Goal: Contribute content: Contribute content

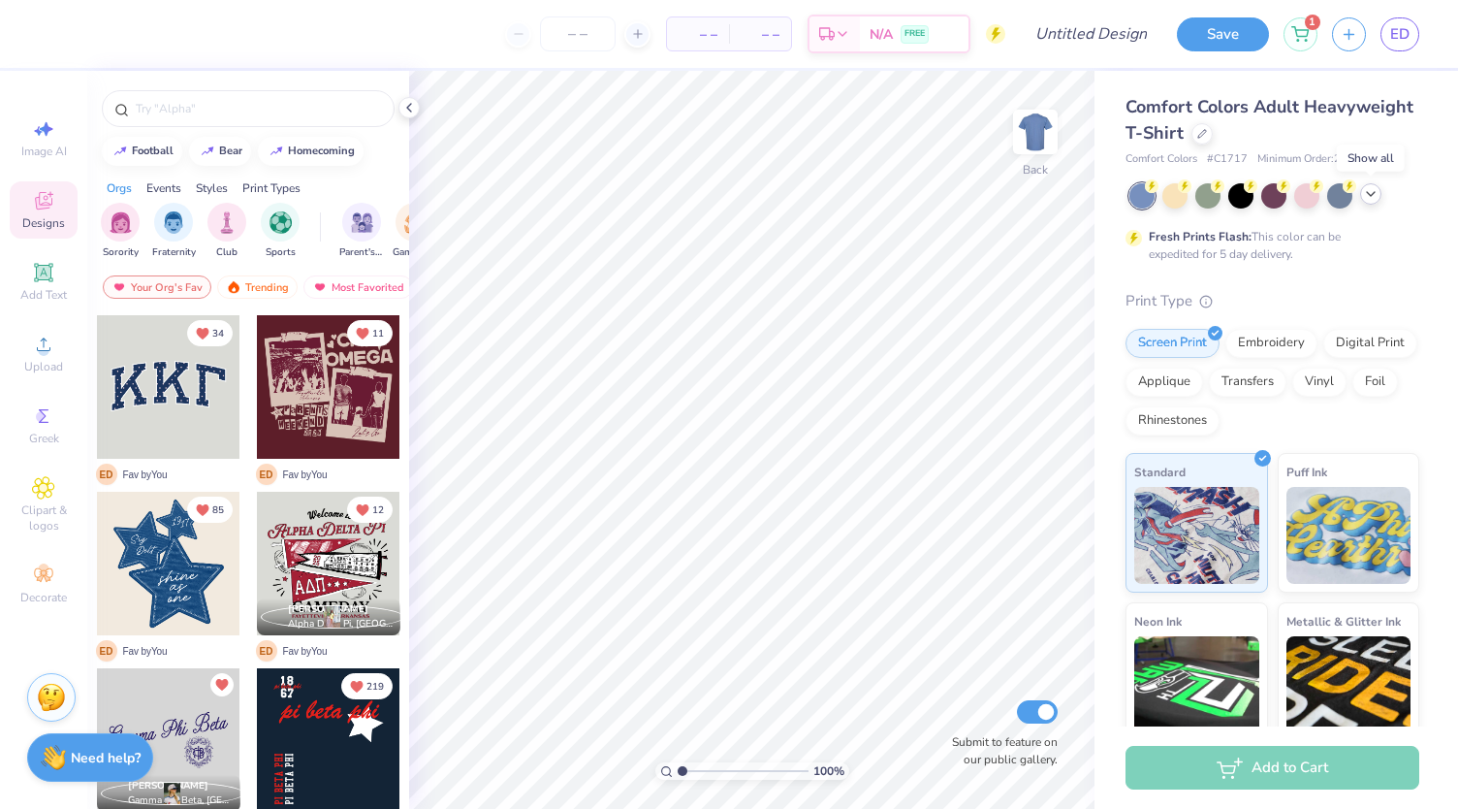
click at [1376, 198] on icon at bounding box center [1371, 194] width 16 height 16
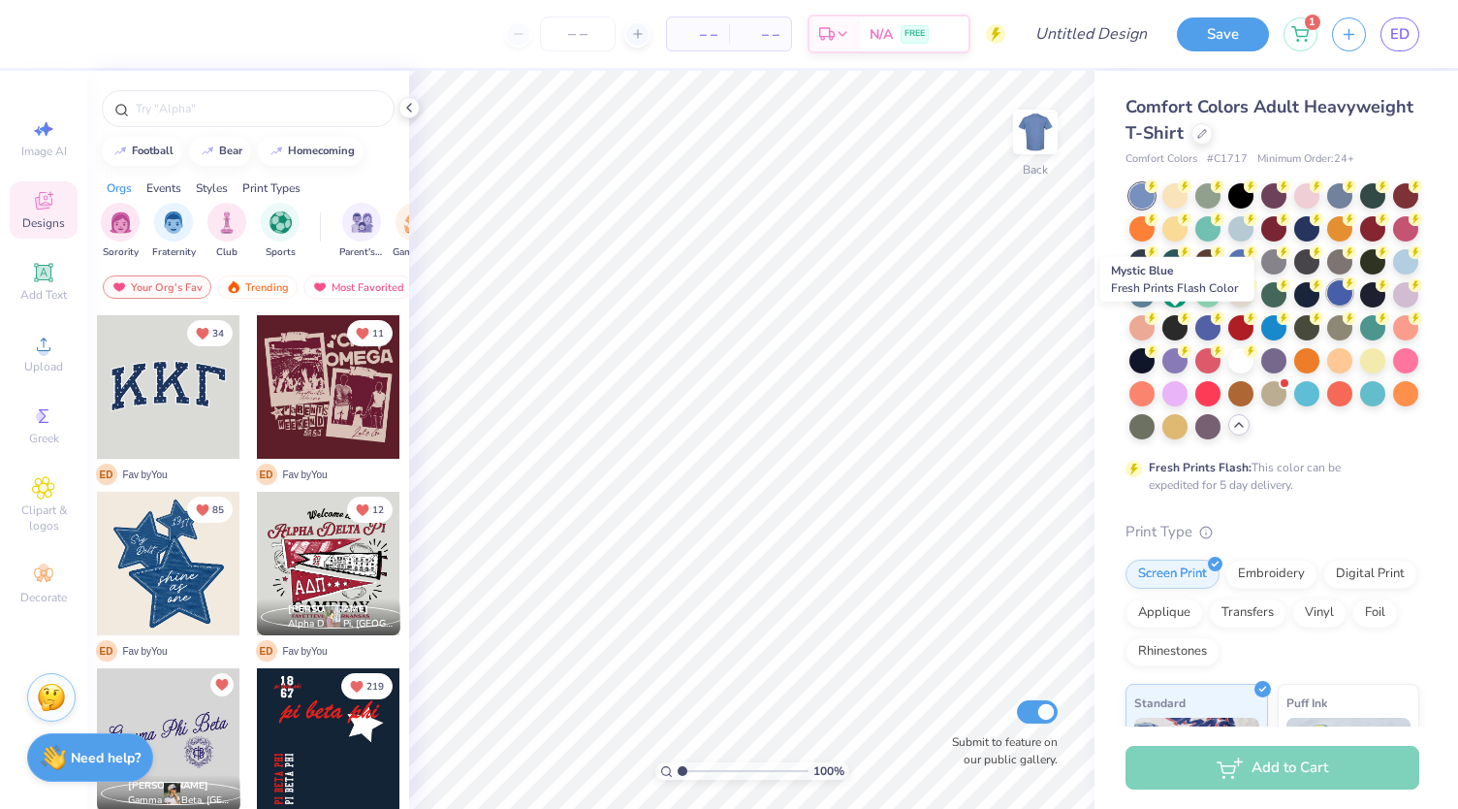
click at [1327, 305] on div at bounding box center [1339, 292] width 25 height 25
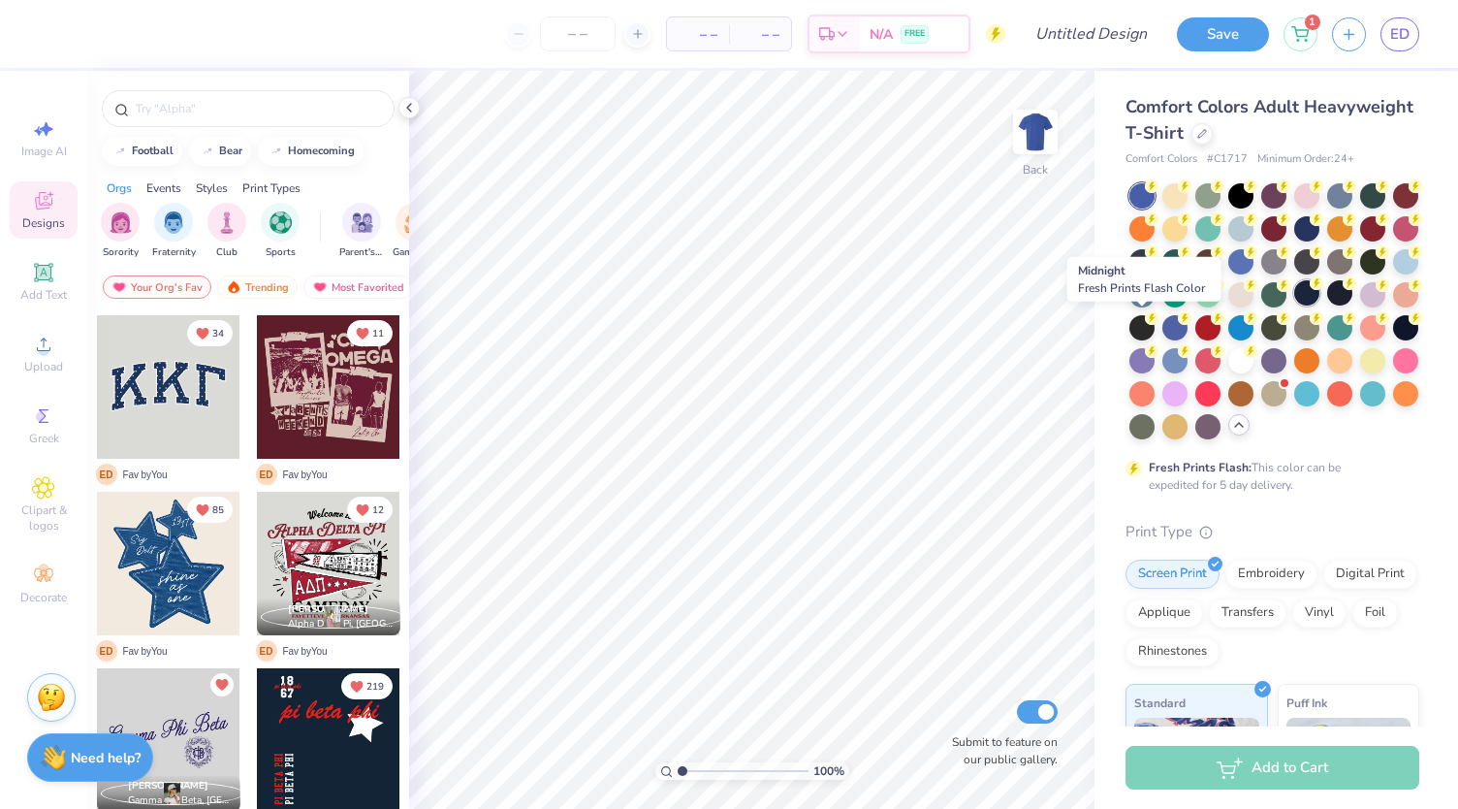
click at [1294, 305] on div at bounding box center [1306, 292] width 25 height 25
click at [1159, 193] on circle at bounding box center [1152, 186] width 14 height 14
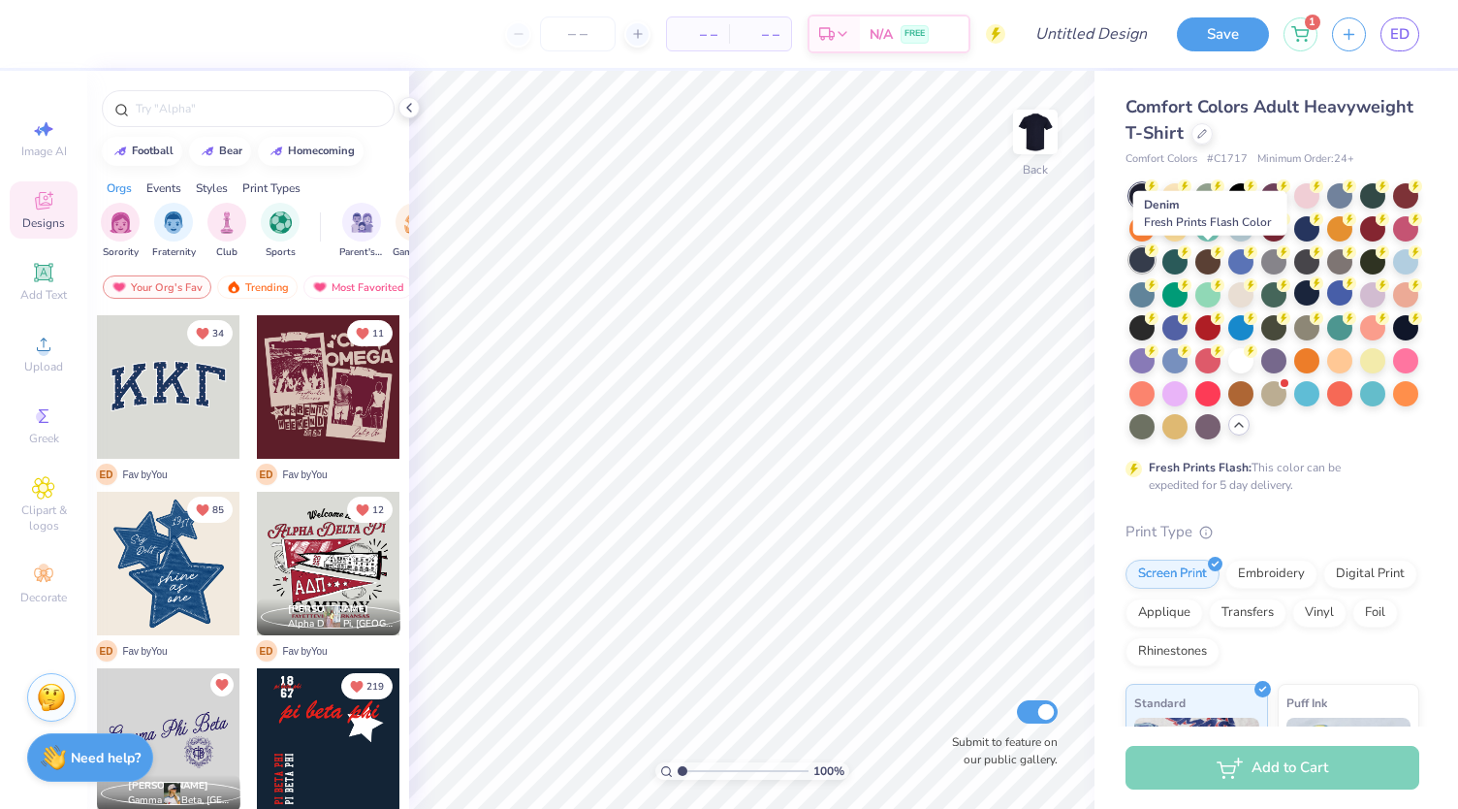
click at [1155, 266] on div at bounding box center [1141, 259] width 25 height 25
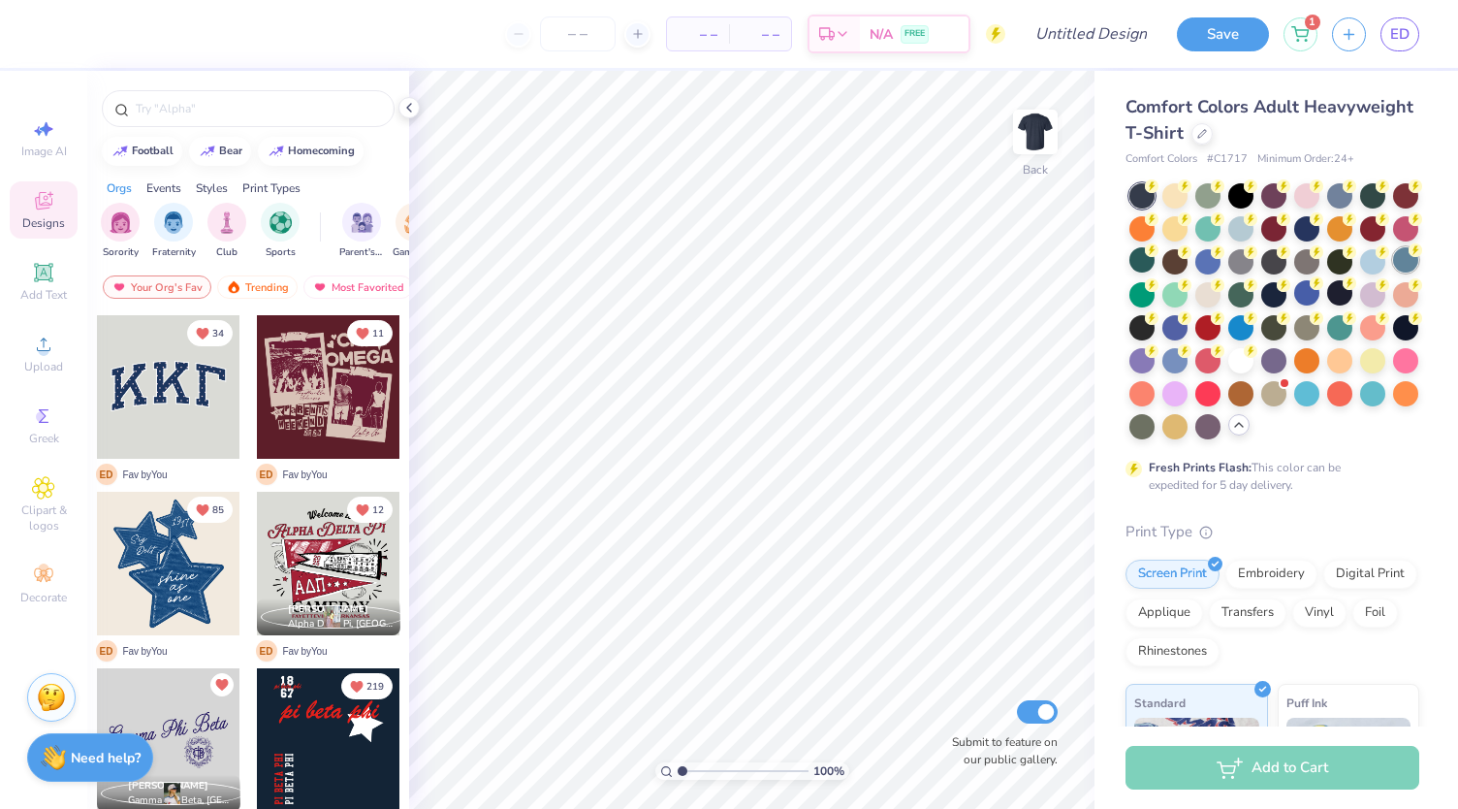
click at [1393, 272] on div at bounding box center [1405, 259] width 25 height 25
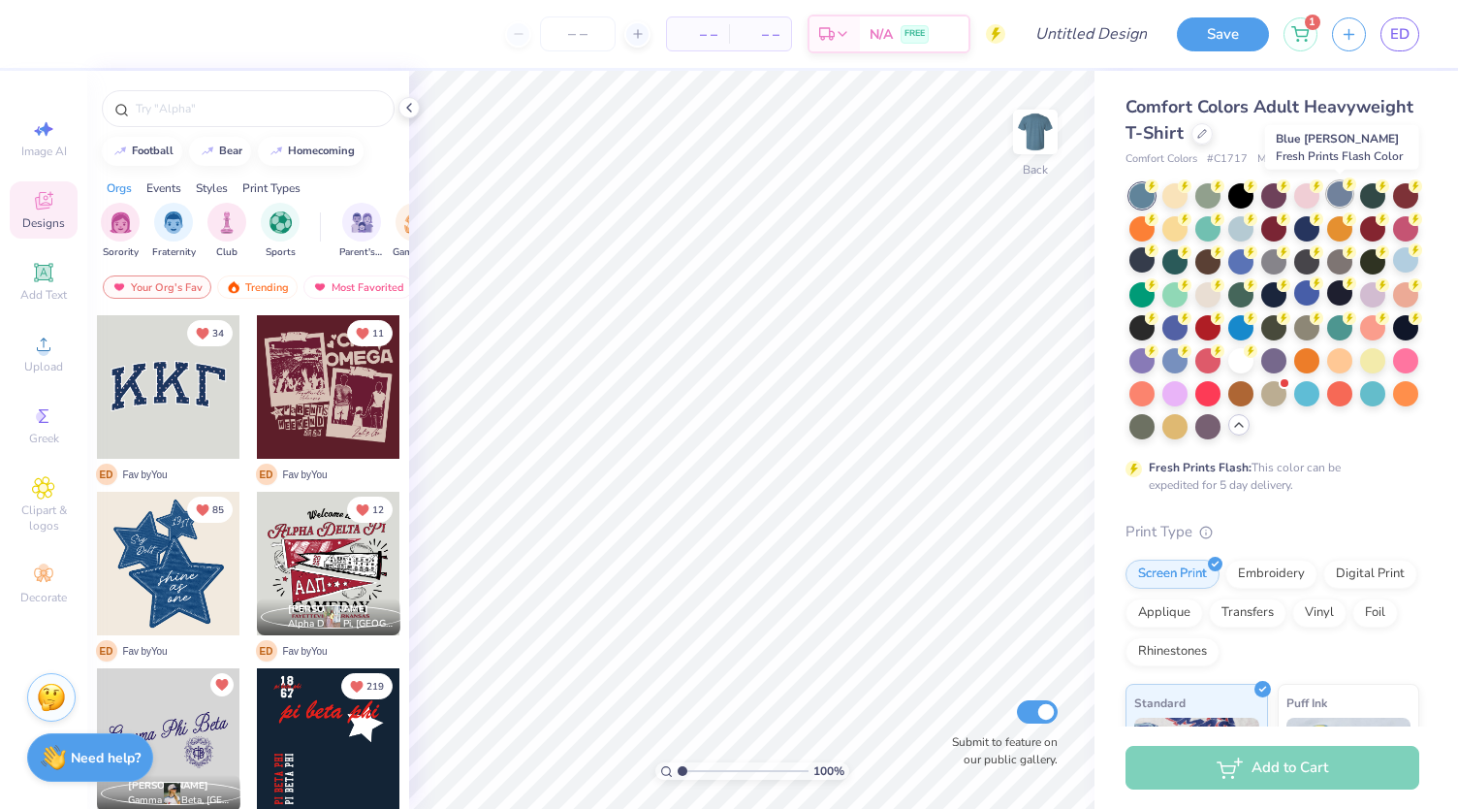
click at [1350, 199] on div at bounding box center [1339, 193] width 25 height 25
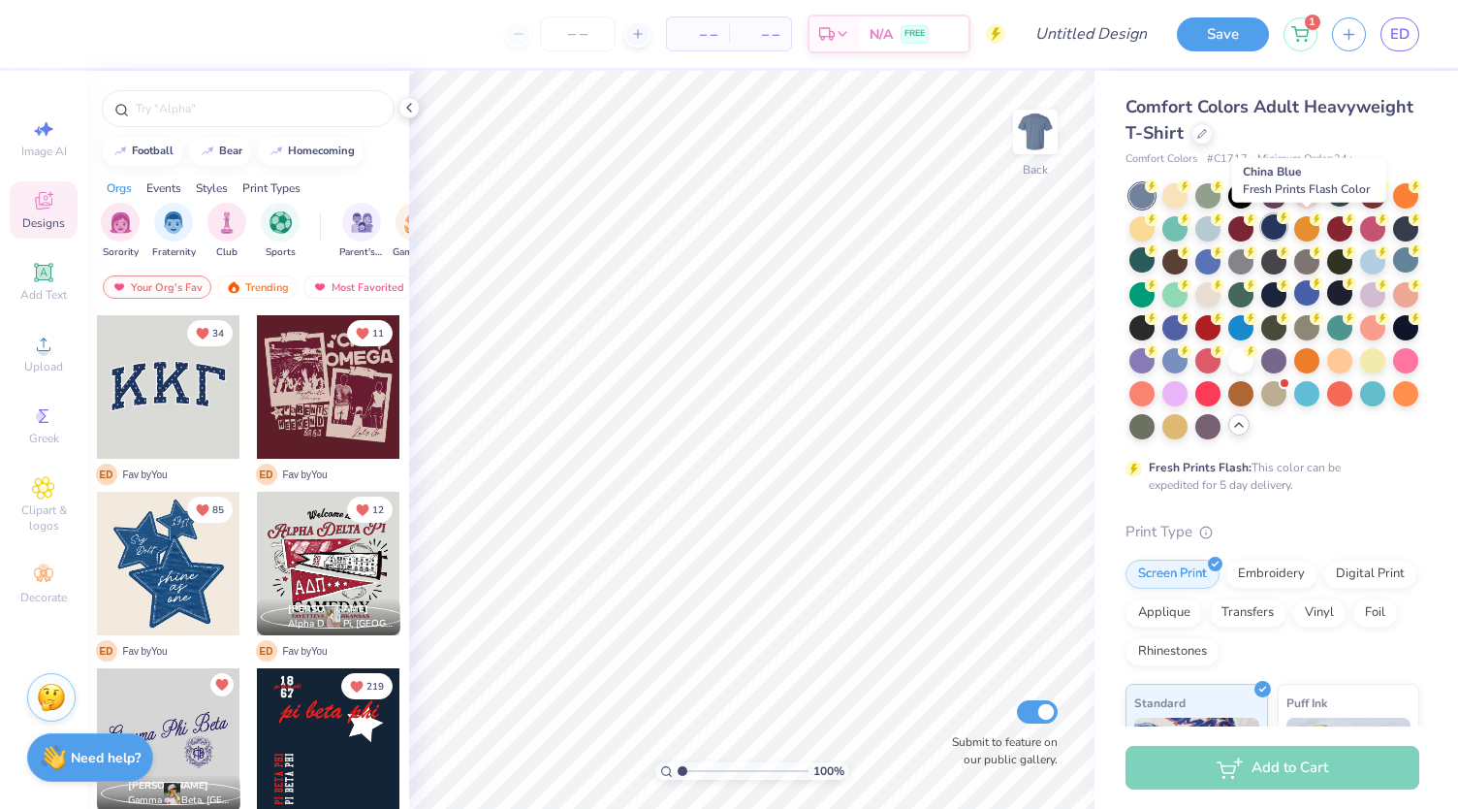
click at [1287, 234] on div at bounding box center [1273, 226] width 25 height 25
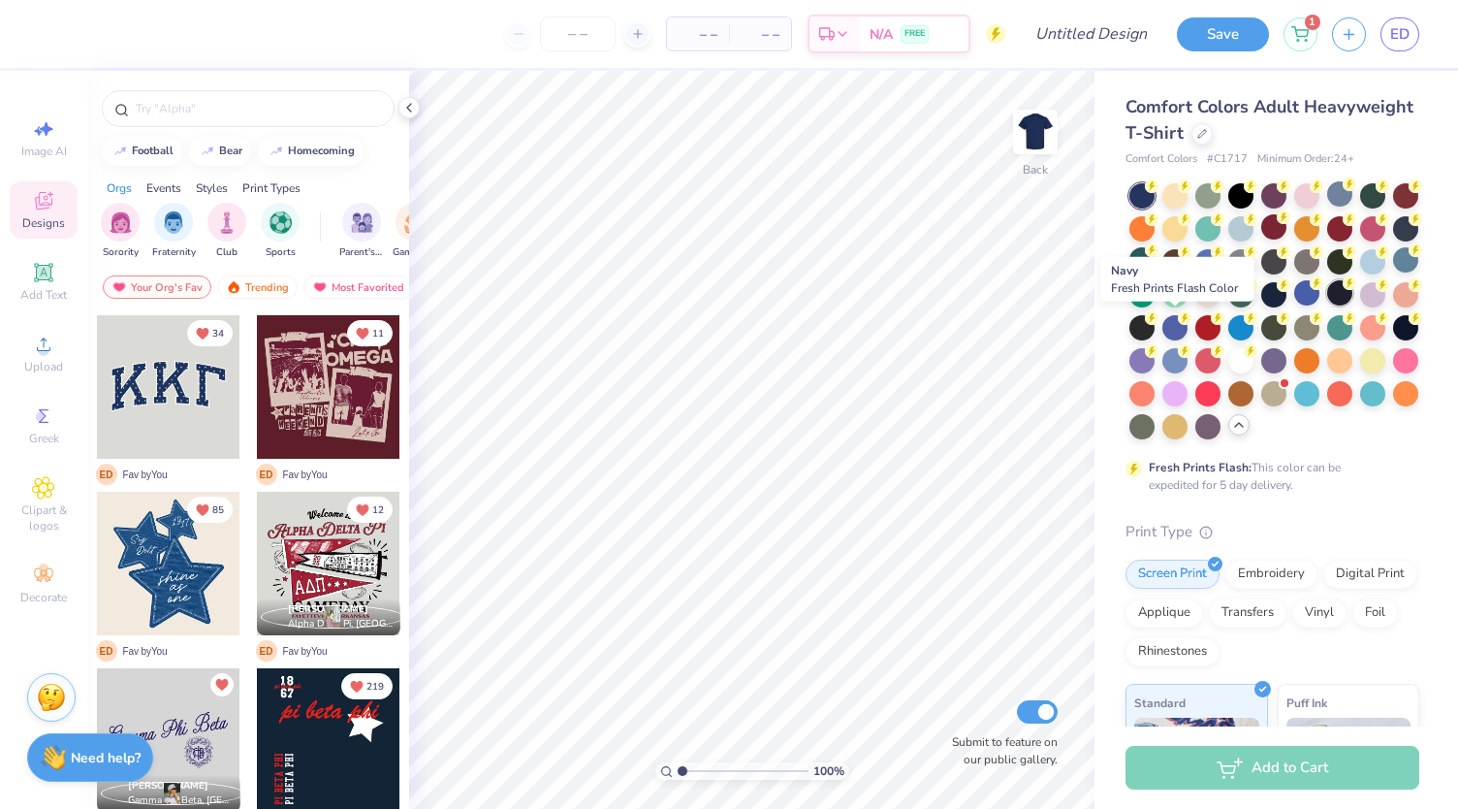
click at [1327, 305] on div at bounding box center [1339, 292] width 25 height 25
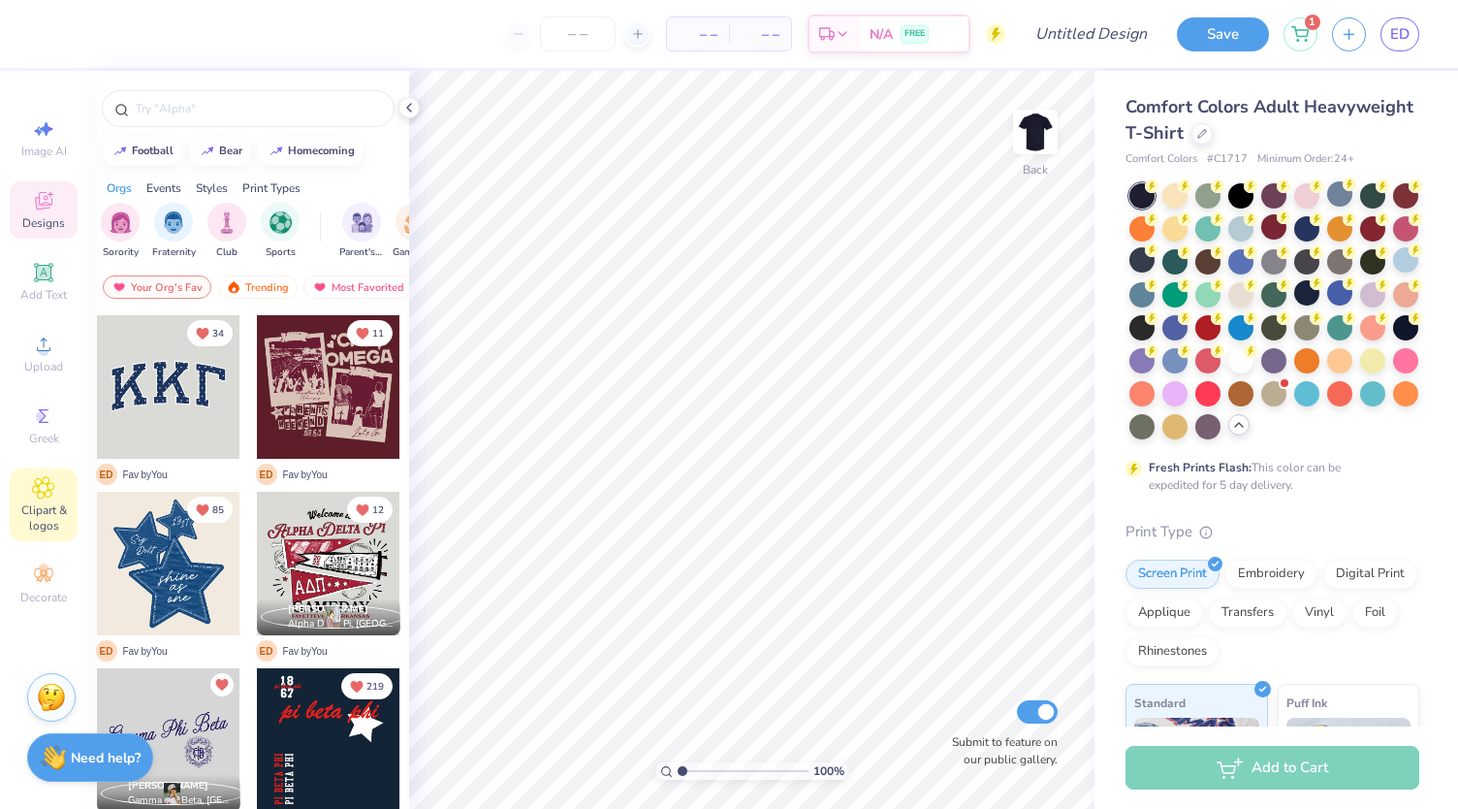
click at [62, 509] on span "Clipart & logos" at bounding box center [44, 517] width 68 height 31
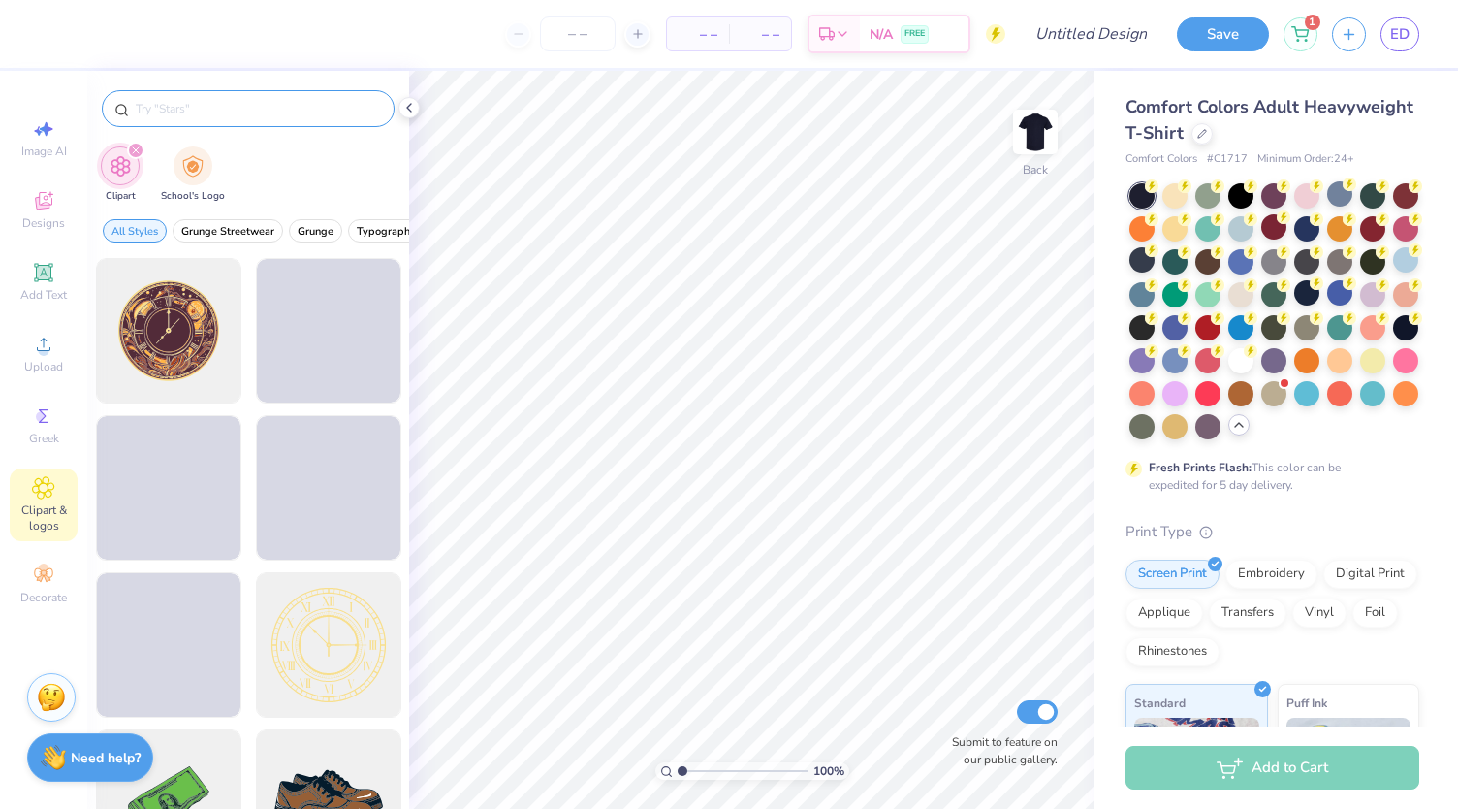
click at [204, 107] on input "text" at bounding box center [258, 108] width 248 height 19
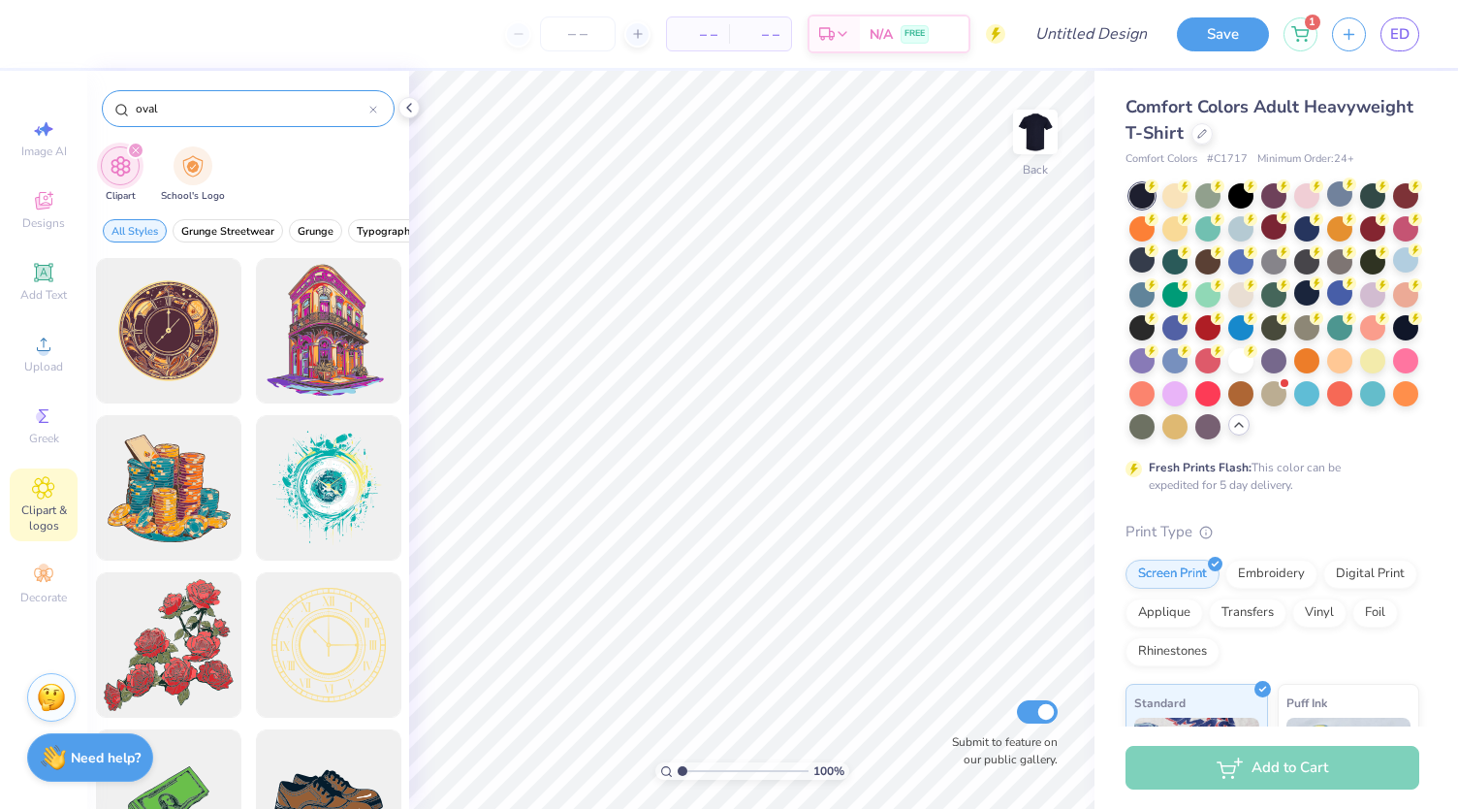
type input "oval"
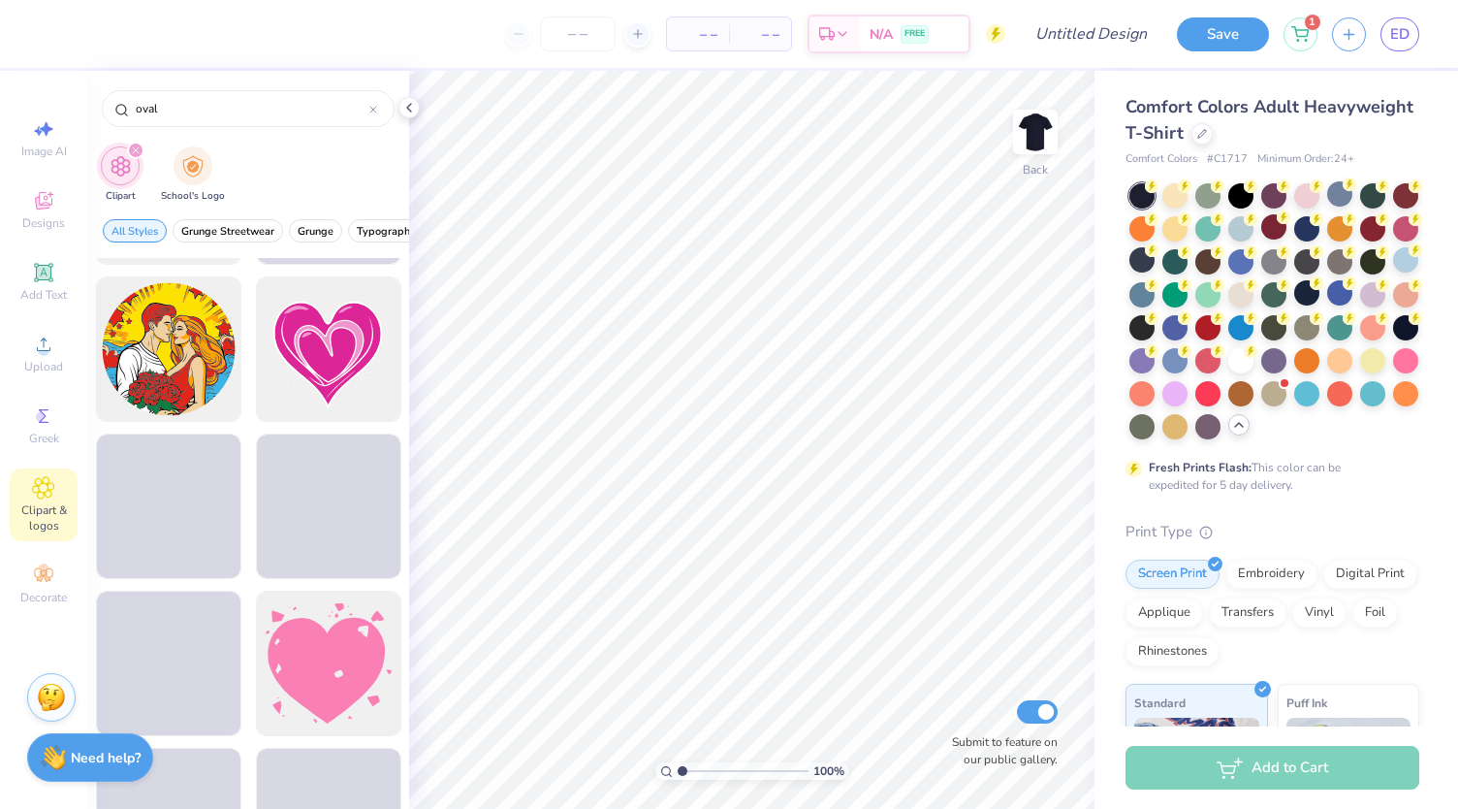
scroll to position [4071, 0]
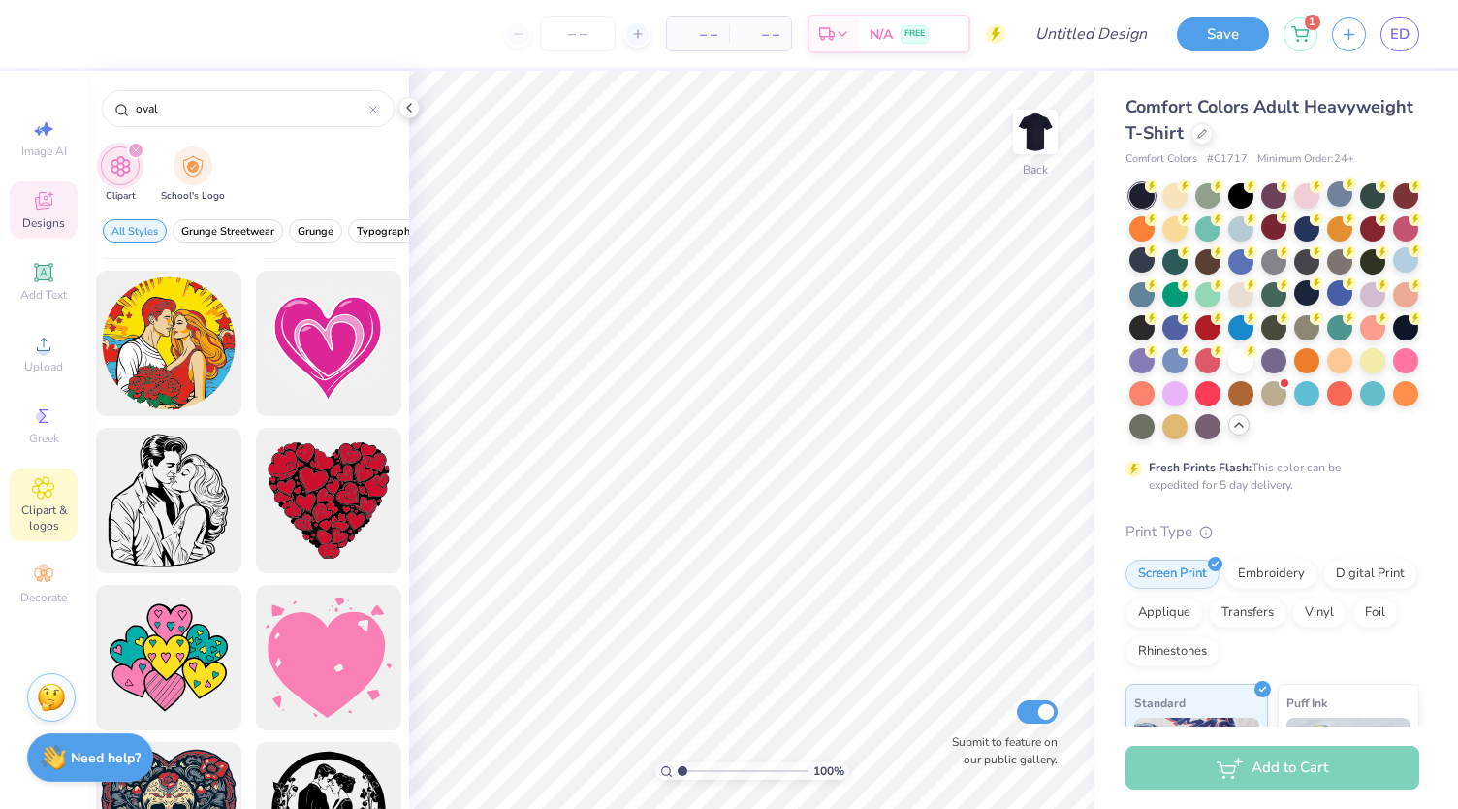
click at [32, 206] on icon at bounding box center [43, 200] width 23 height 23
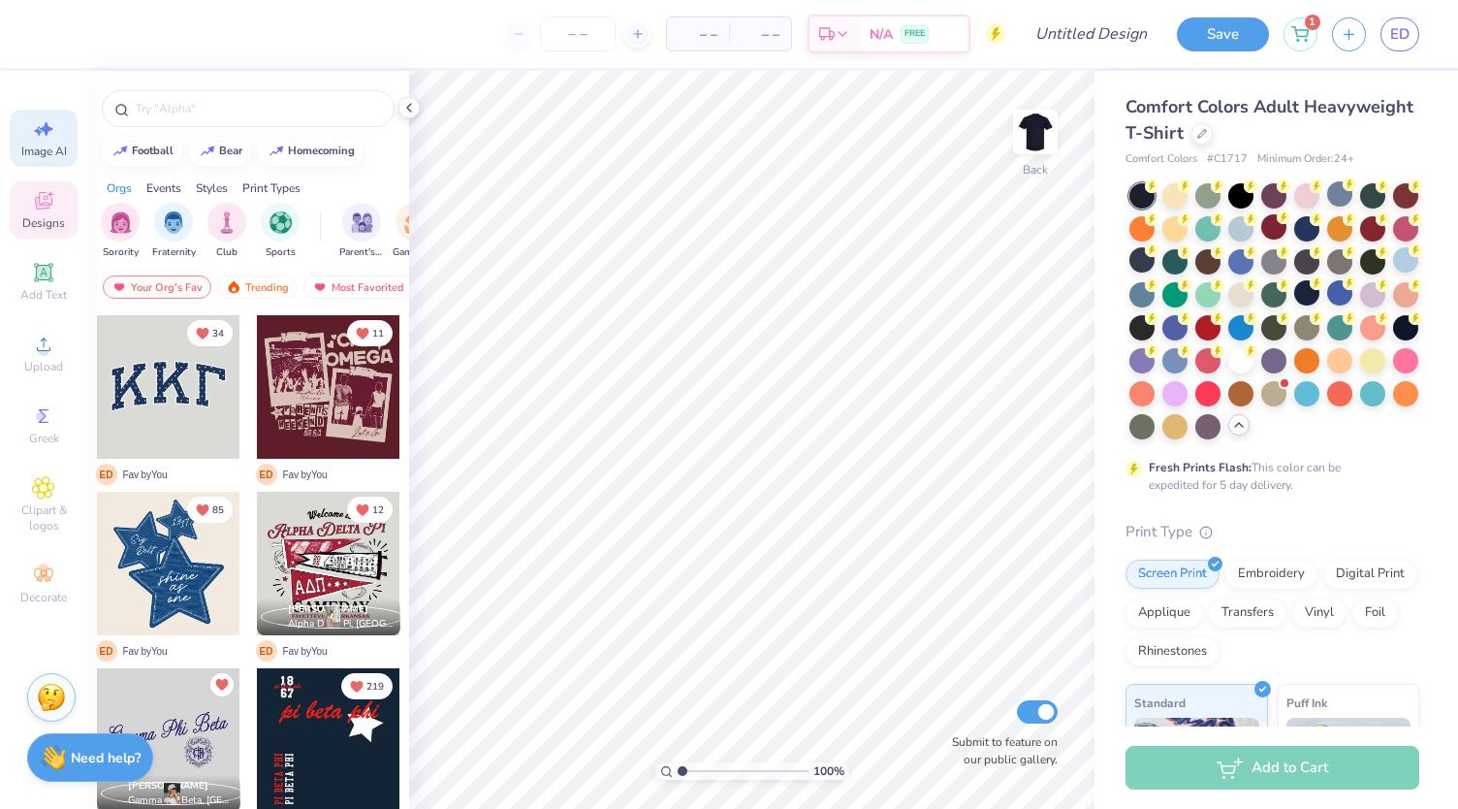
click at [41, 155] on span "Image AI" at bounding box center [44, 151] width 46 height 16
select select "4"
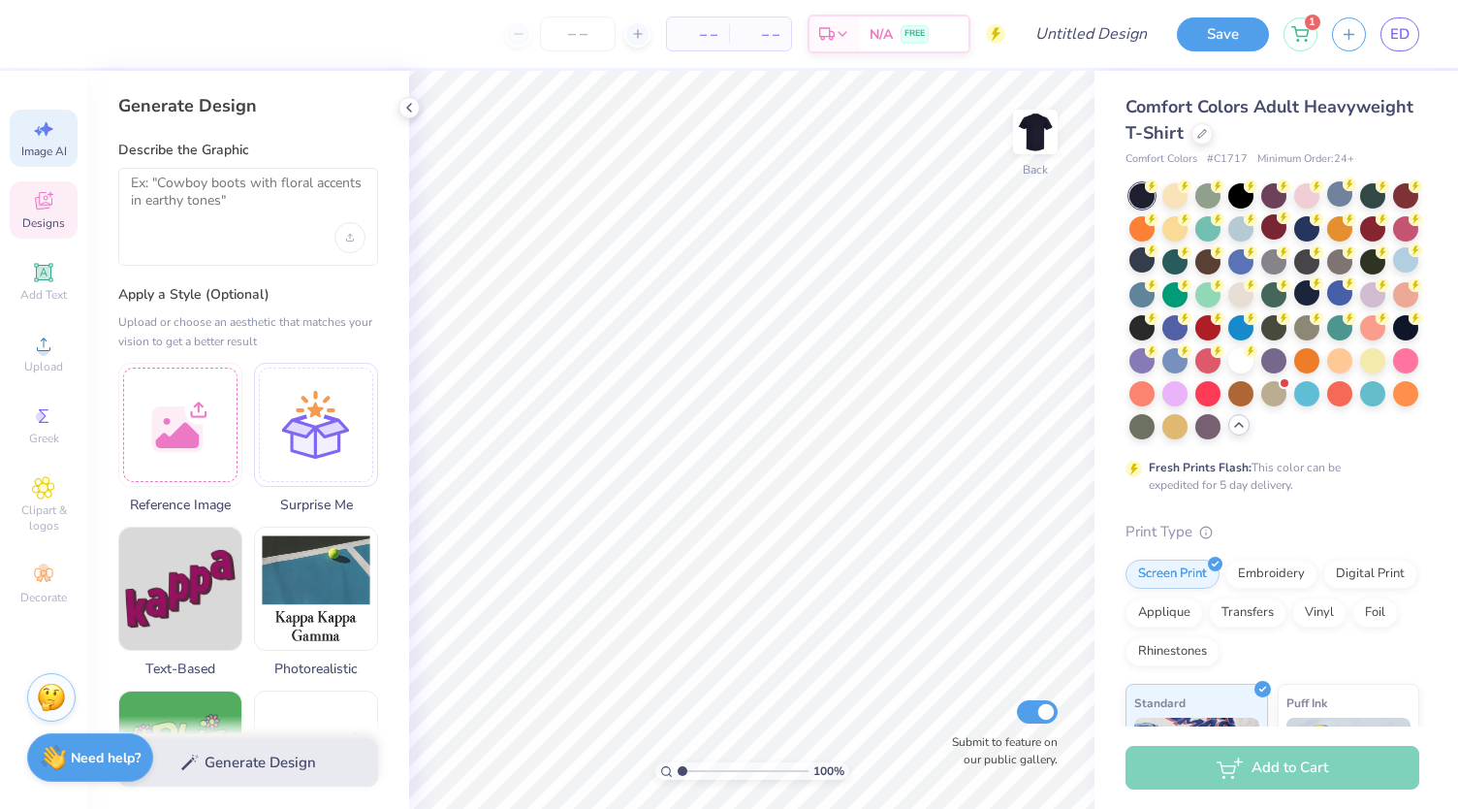
click at [31, 207] on div "Designs" at bounding box center [44, 209] width 68 height 57
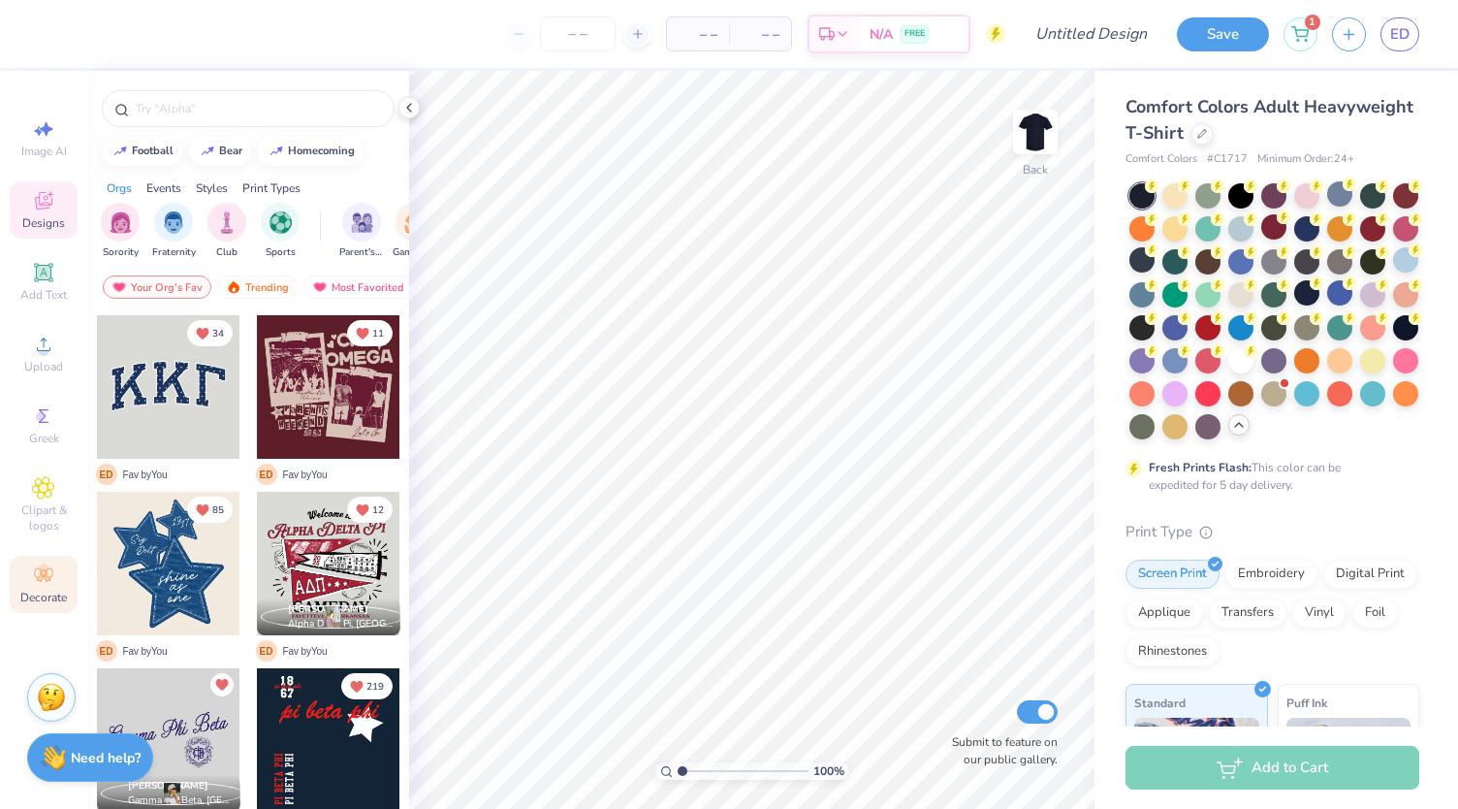
click at [50, 583] on icon at bounding box center [43, 574] width 23 height 23
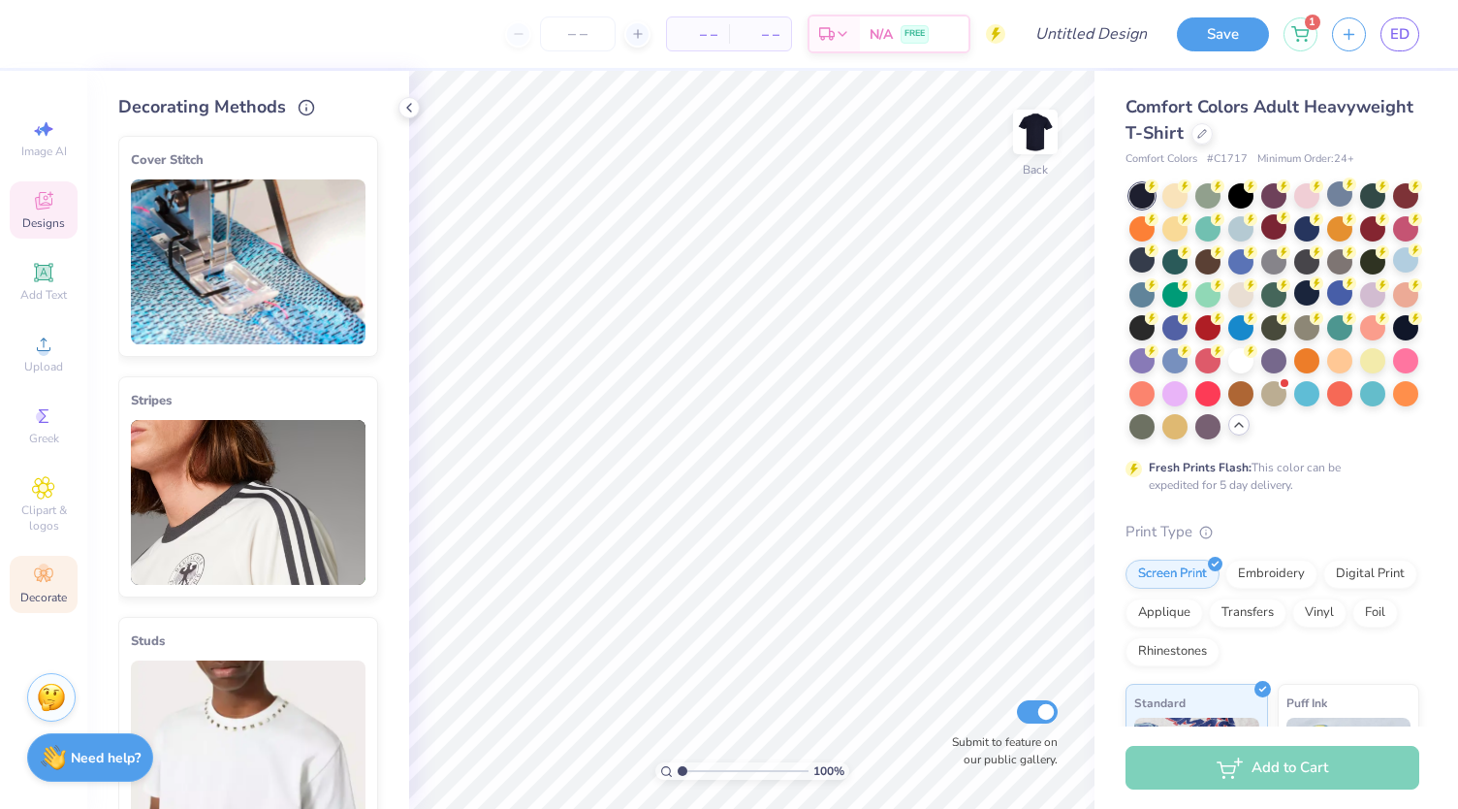
click at [45, 221] on span "Designs" at bounding box center [43, 223] width 43 height 16
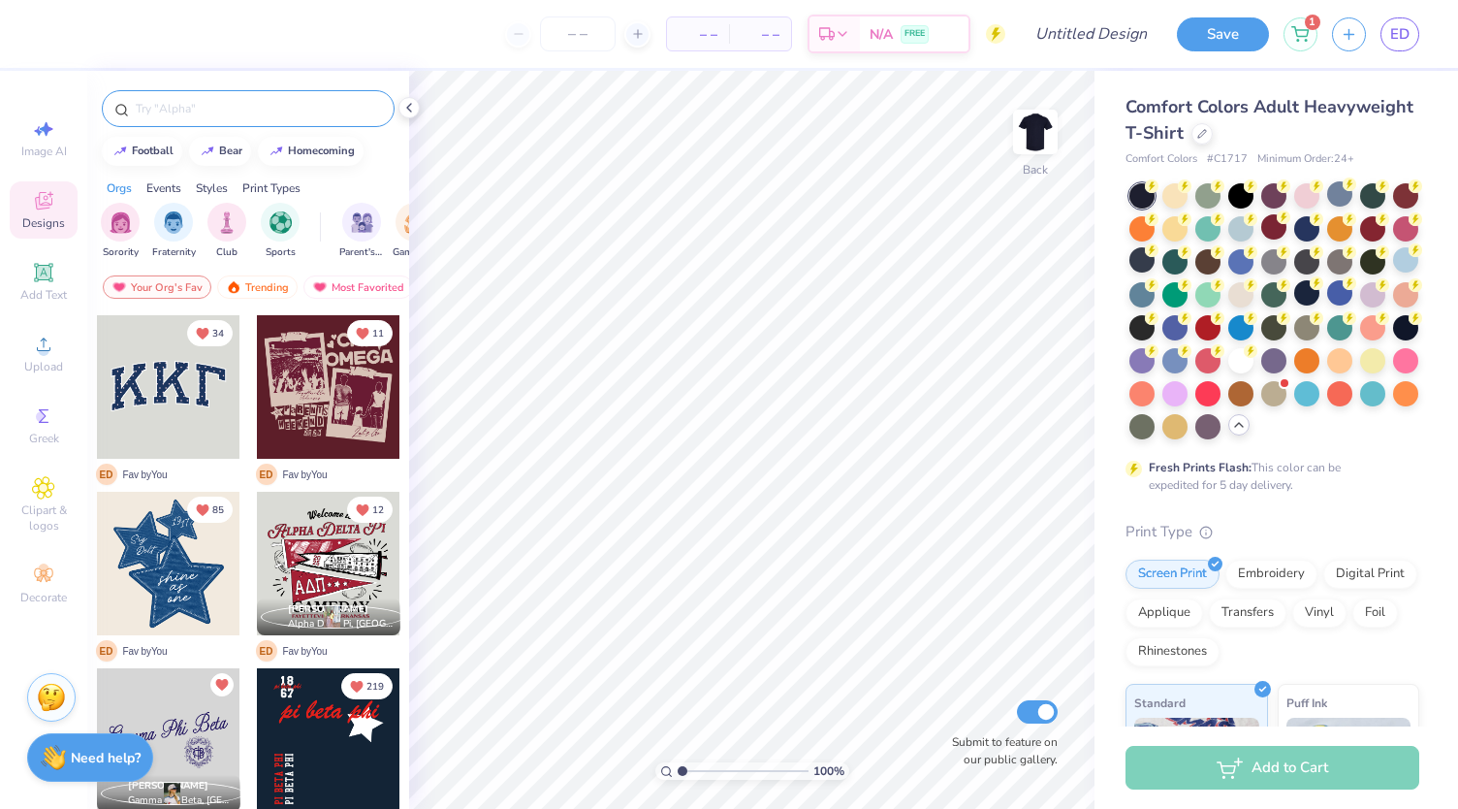
click at [204, 112] on input "text" at bounding box center [258, 108] width 248 height 19
type input "oval"
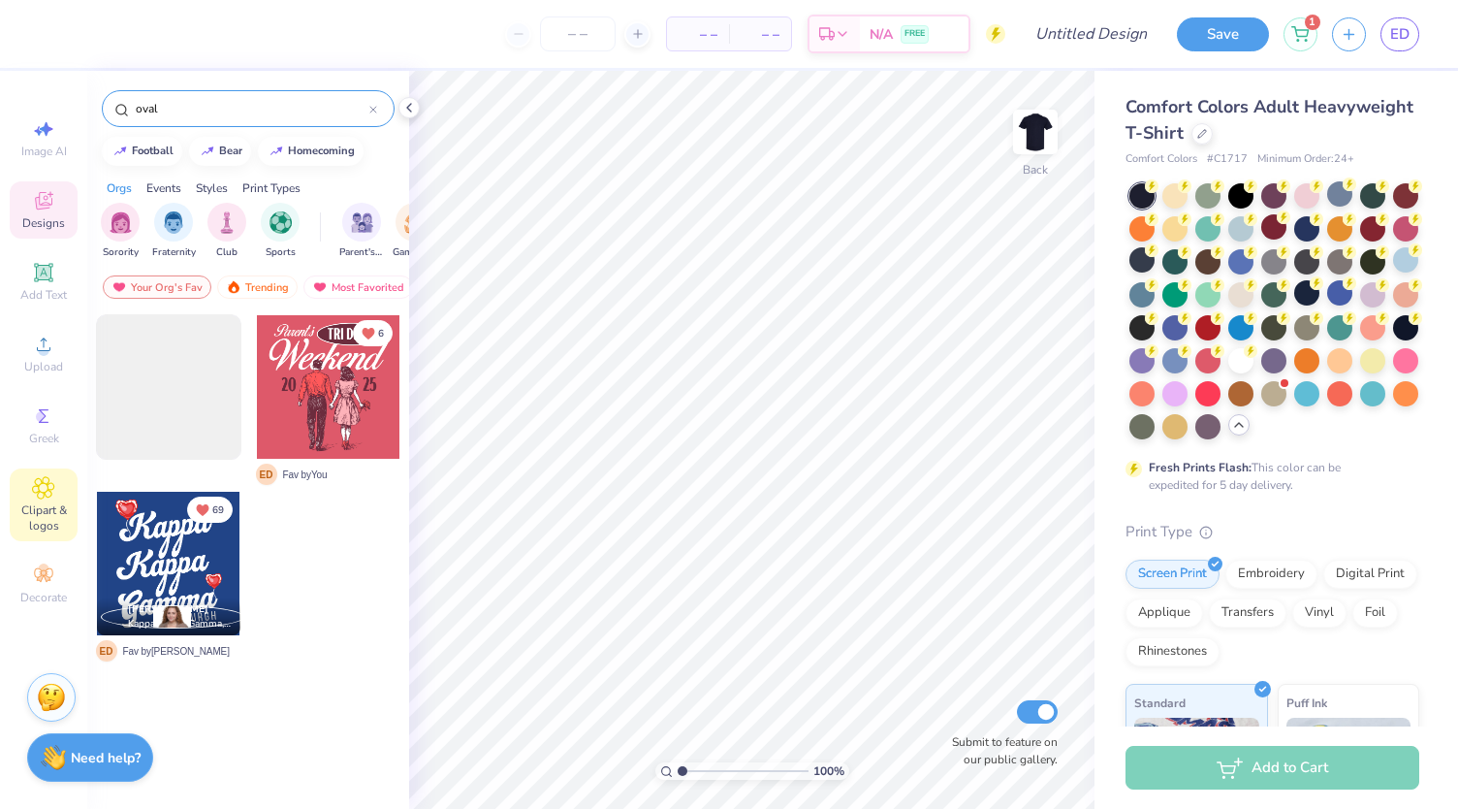
click at [48, 488] on icon at bounding box center [44, 488] width 10 height 10
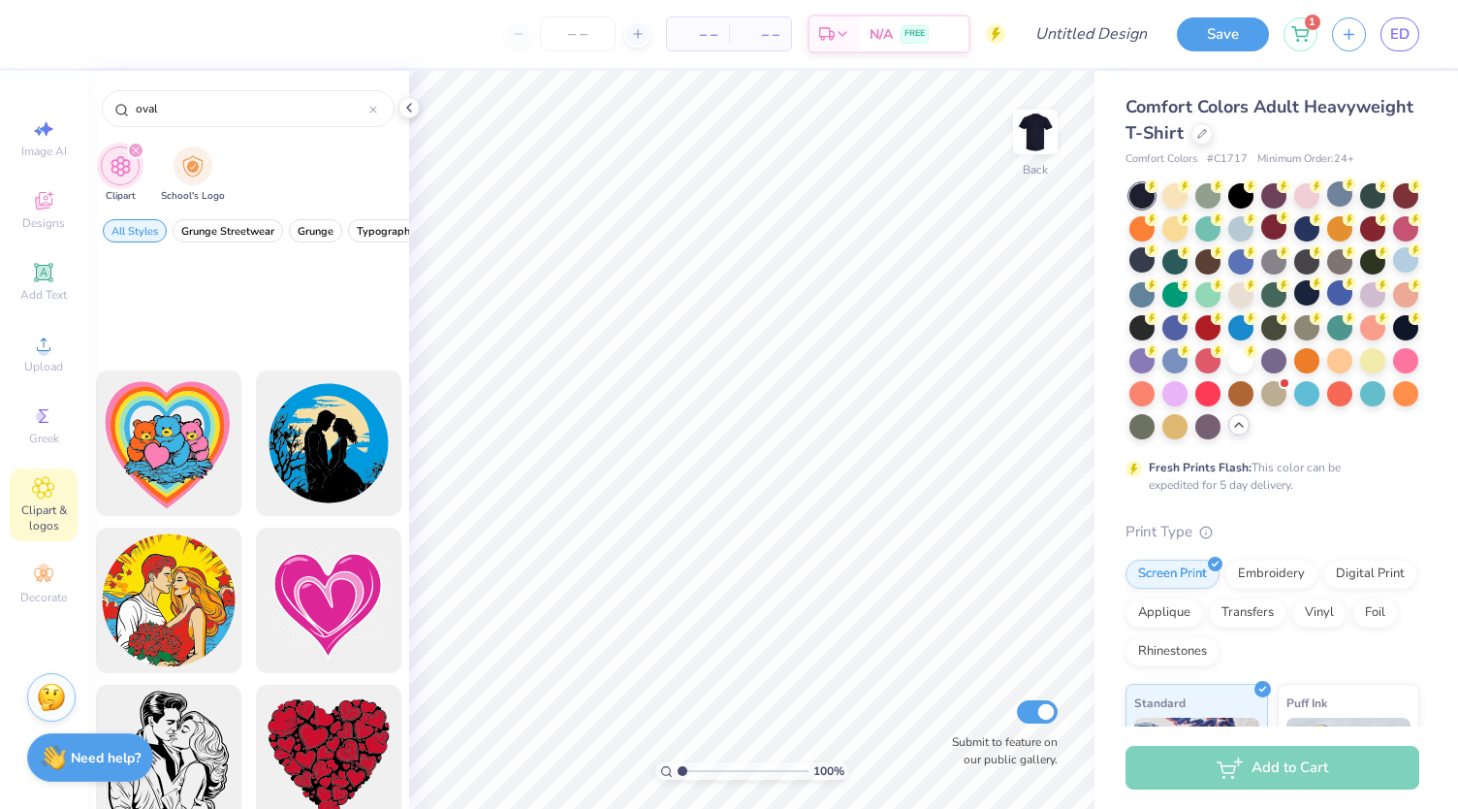
scroll to position [4135, 0]
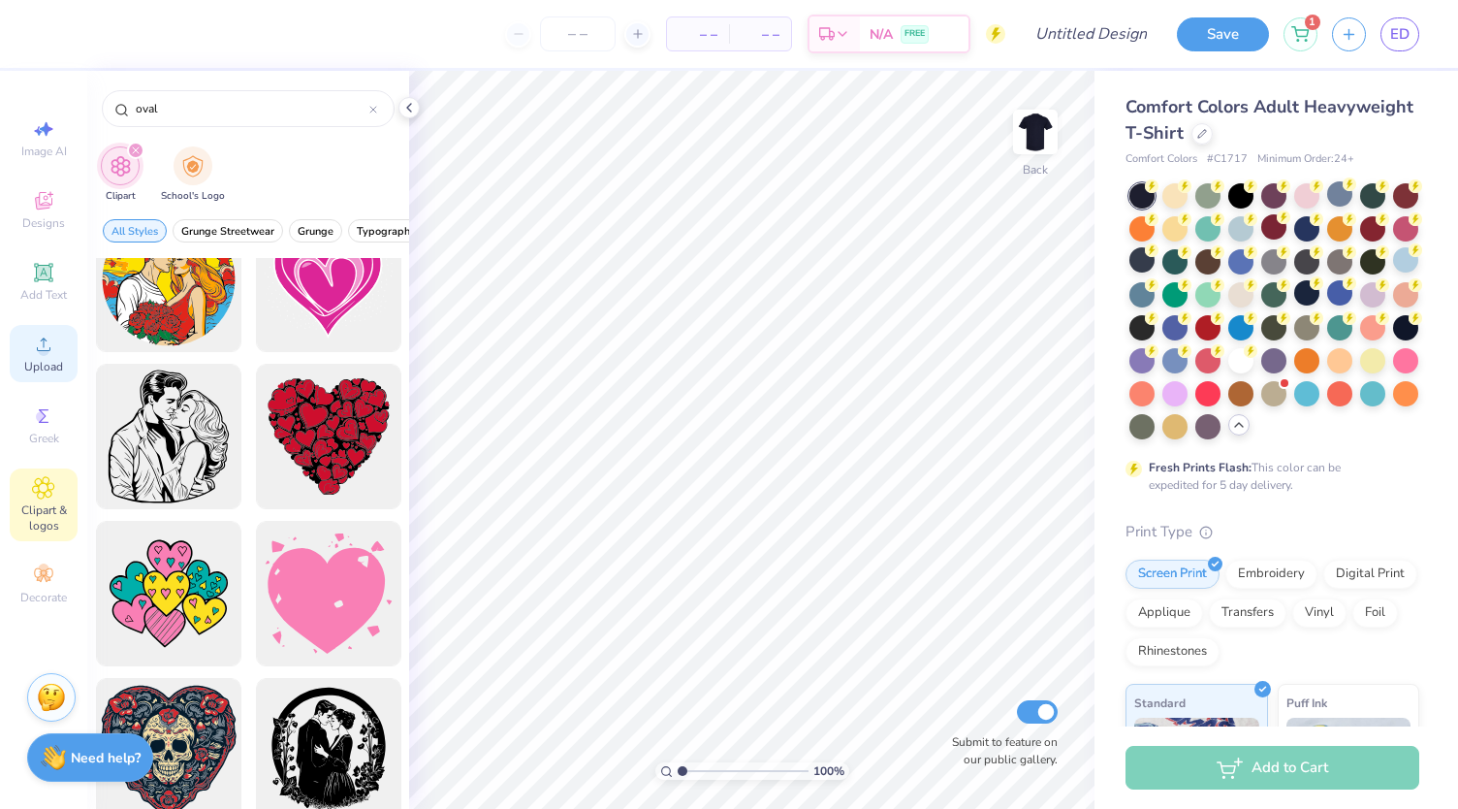
click at [39, 378] on div "Upload" at bounding box center [44, 353] width 68 height 57
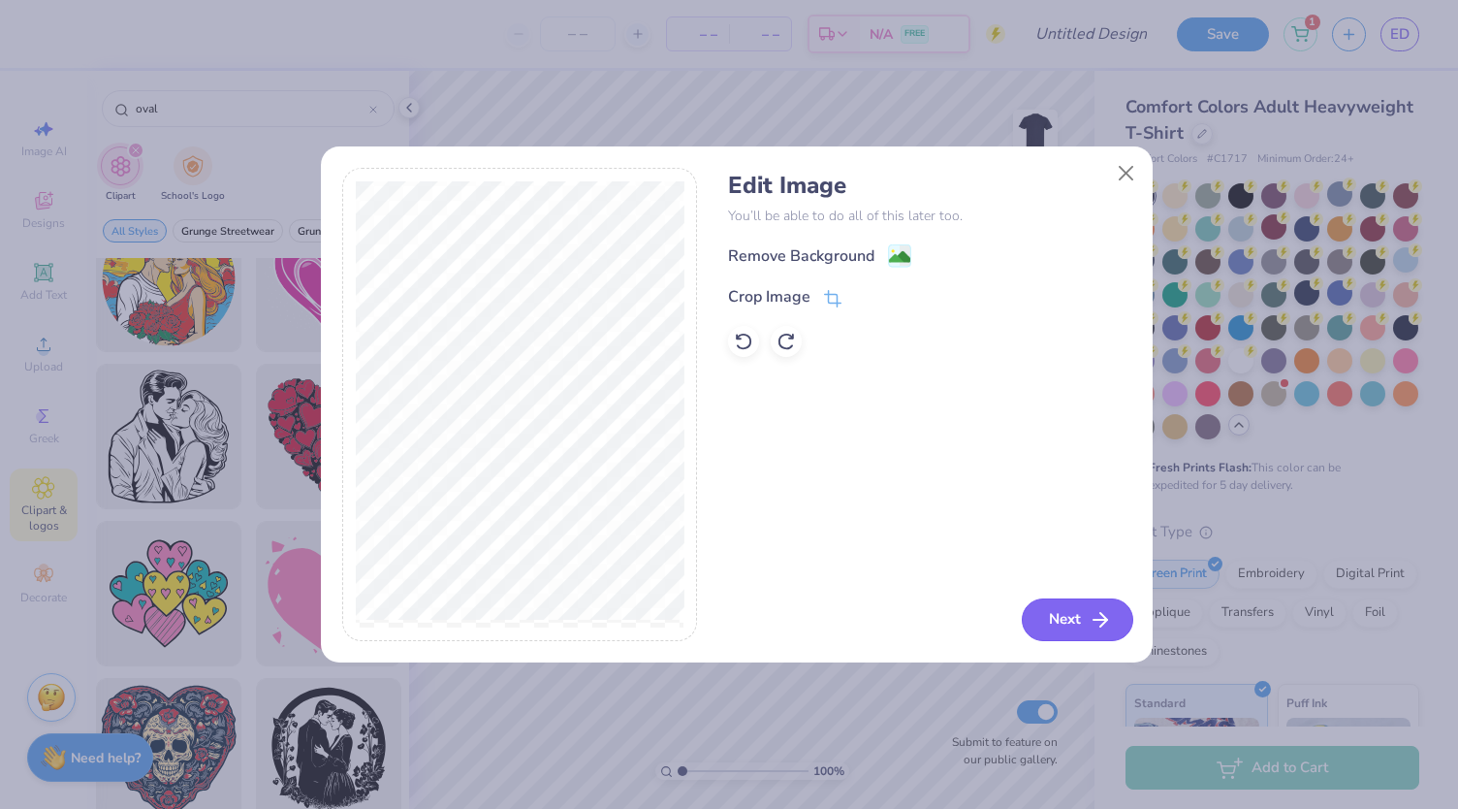
click at [1043, 617] on button "Next" at bounding box center [1077, 619] width 111 height 43
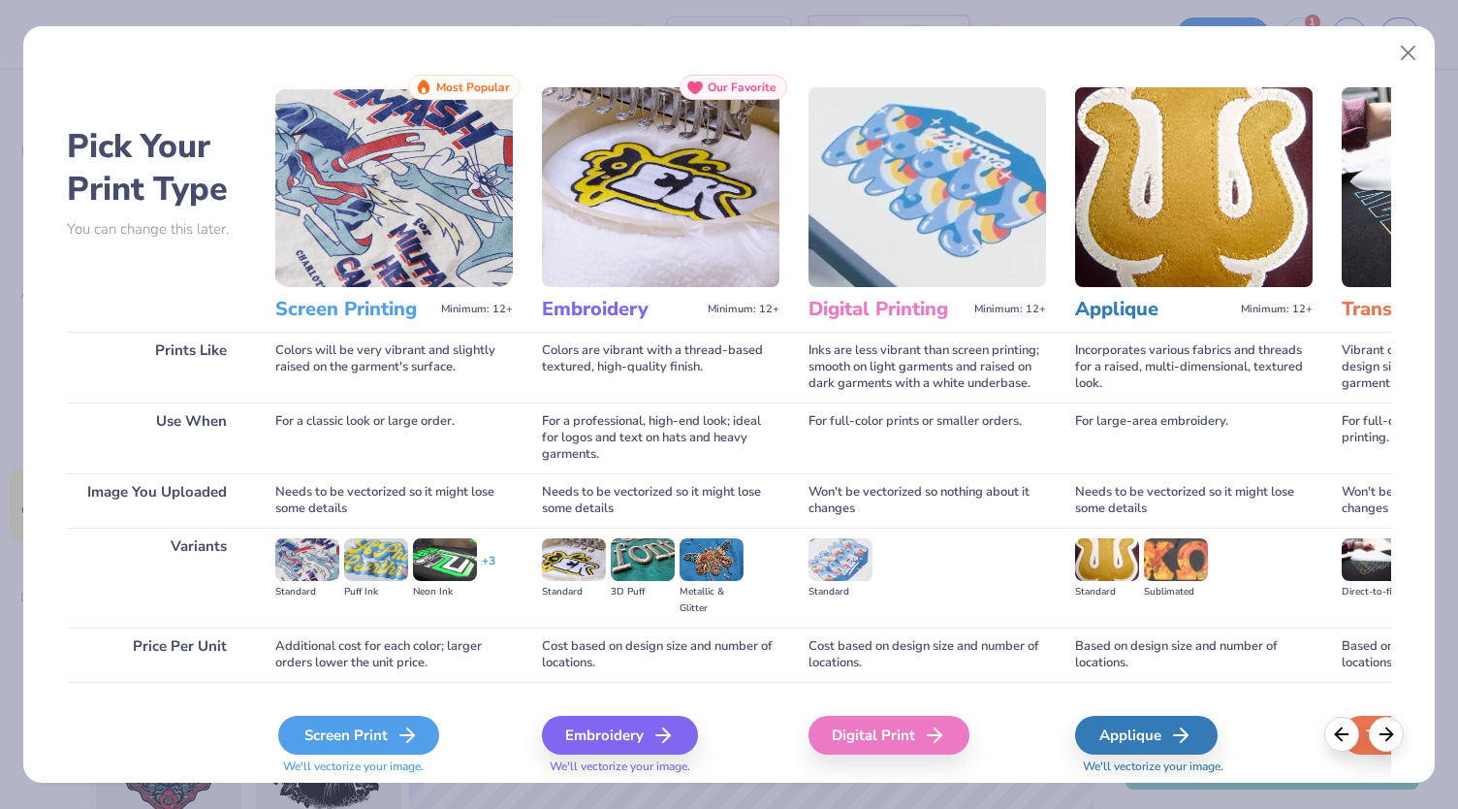
click at [401, 736] on icon at bounding box center [407, 734] width 23 height 23
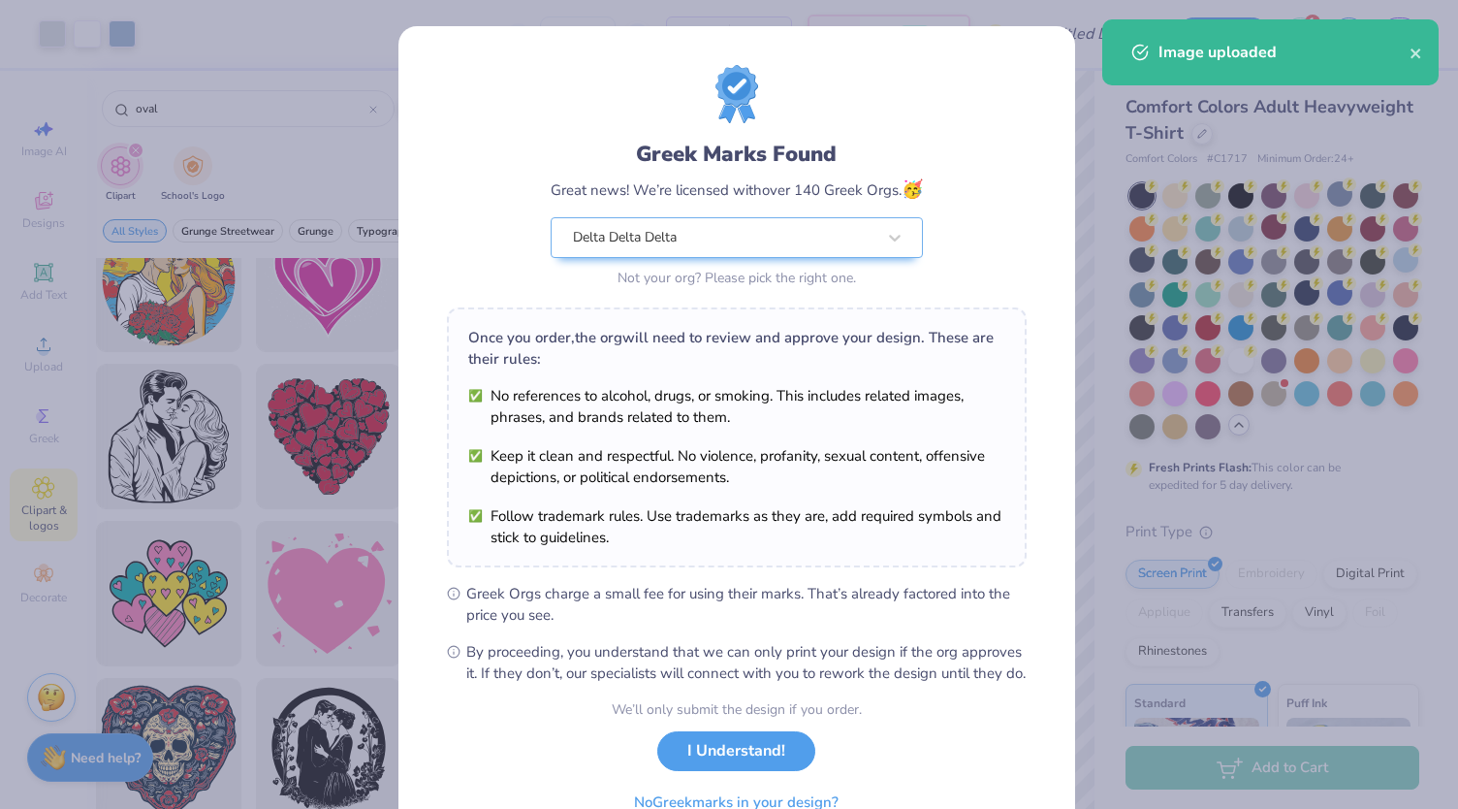
click at [921, 312] on div "Once you order, the org will need to review and approve your design. These are …" at bounding box center [737, 437] width 580 height 260
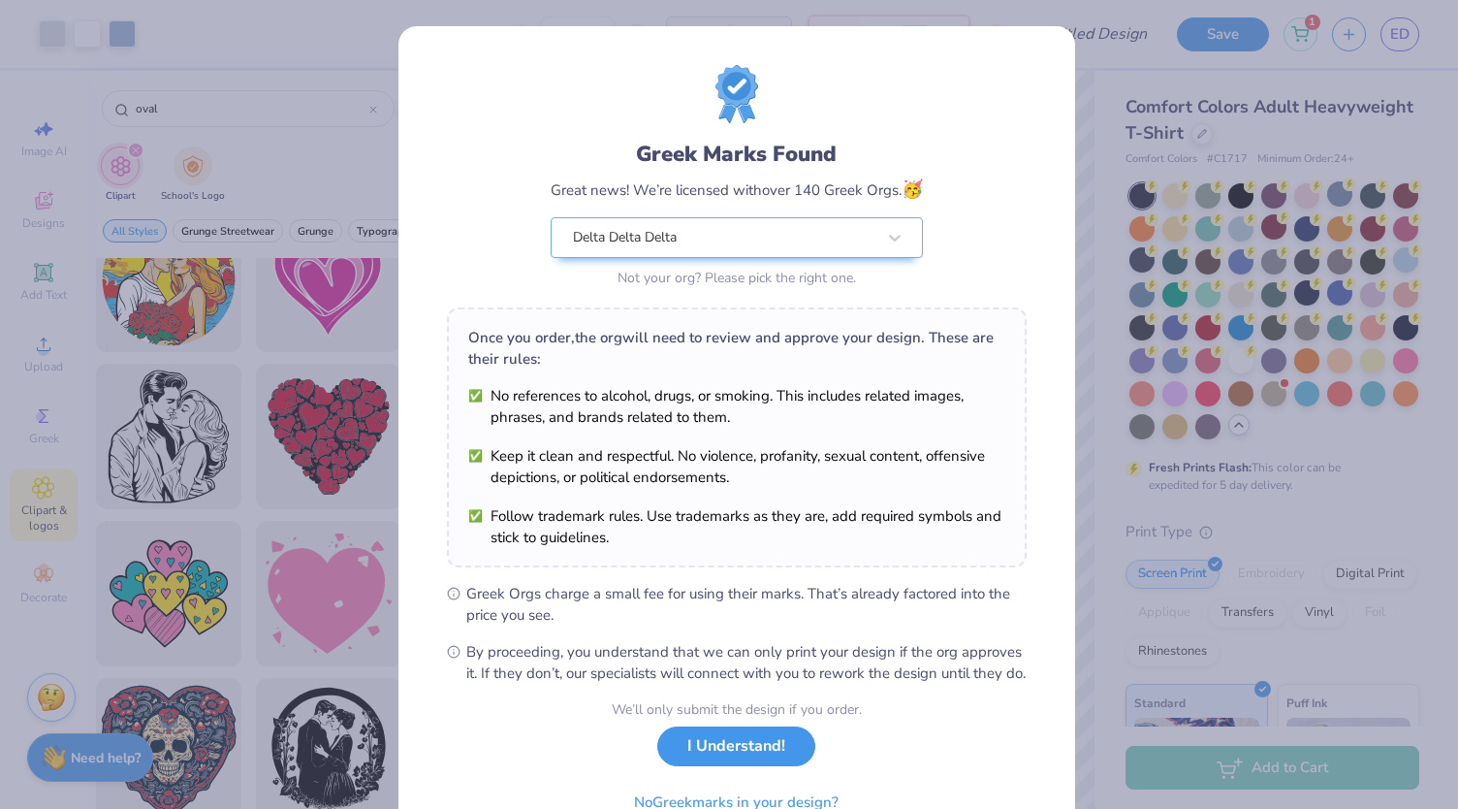
click at [778, 762] on button "I Understand!" at bounding box center [736, 746] width 158 height 40
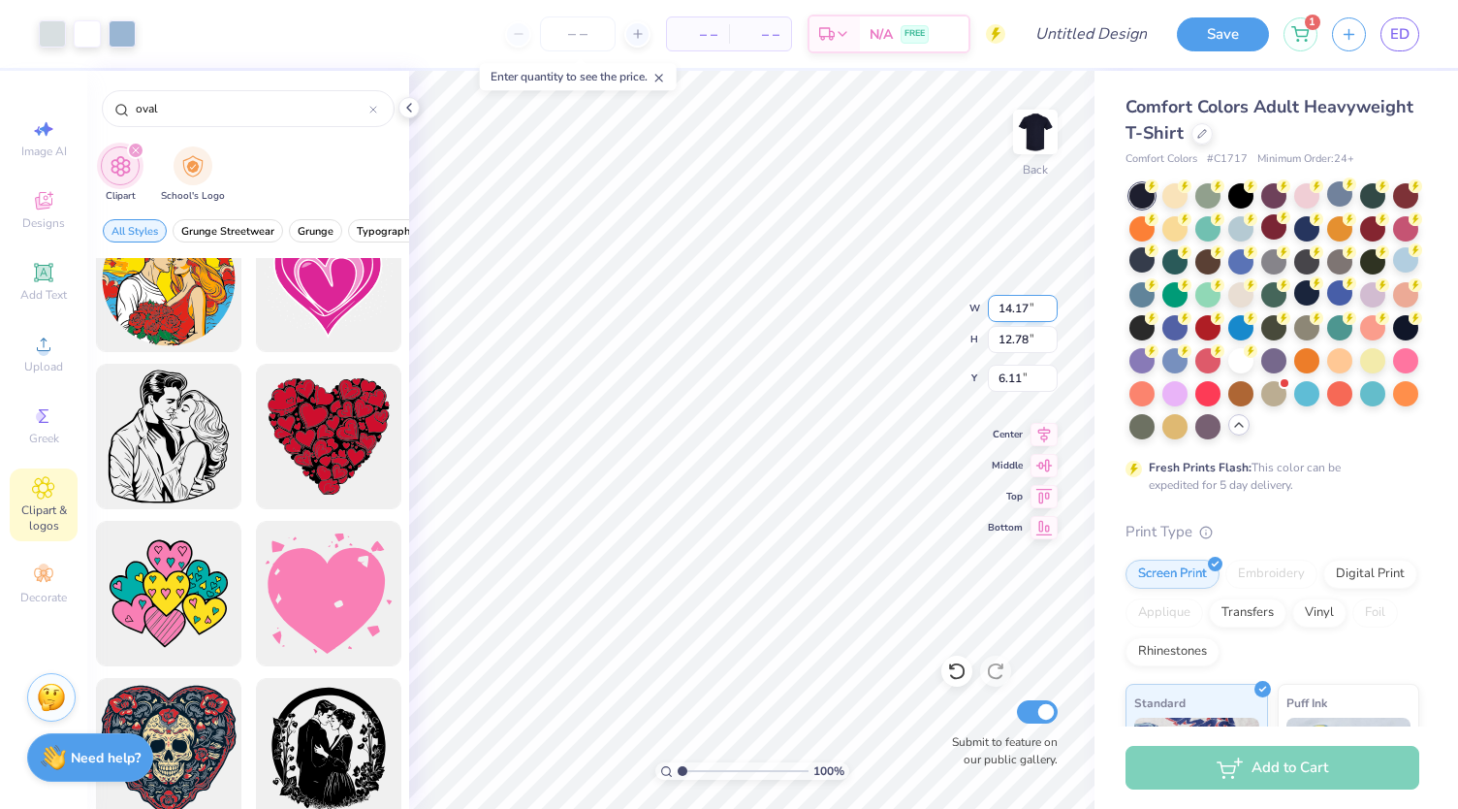
type input "9.89"
type input "8.92"
type input "3.00"
type input "6.82"
type input "6.16"
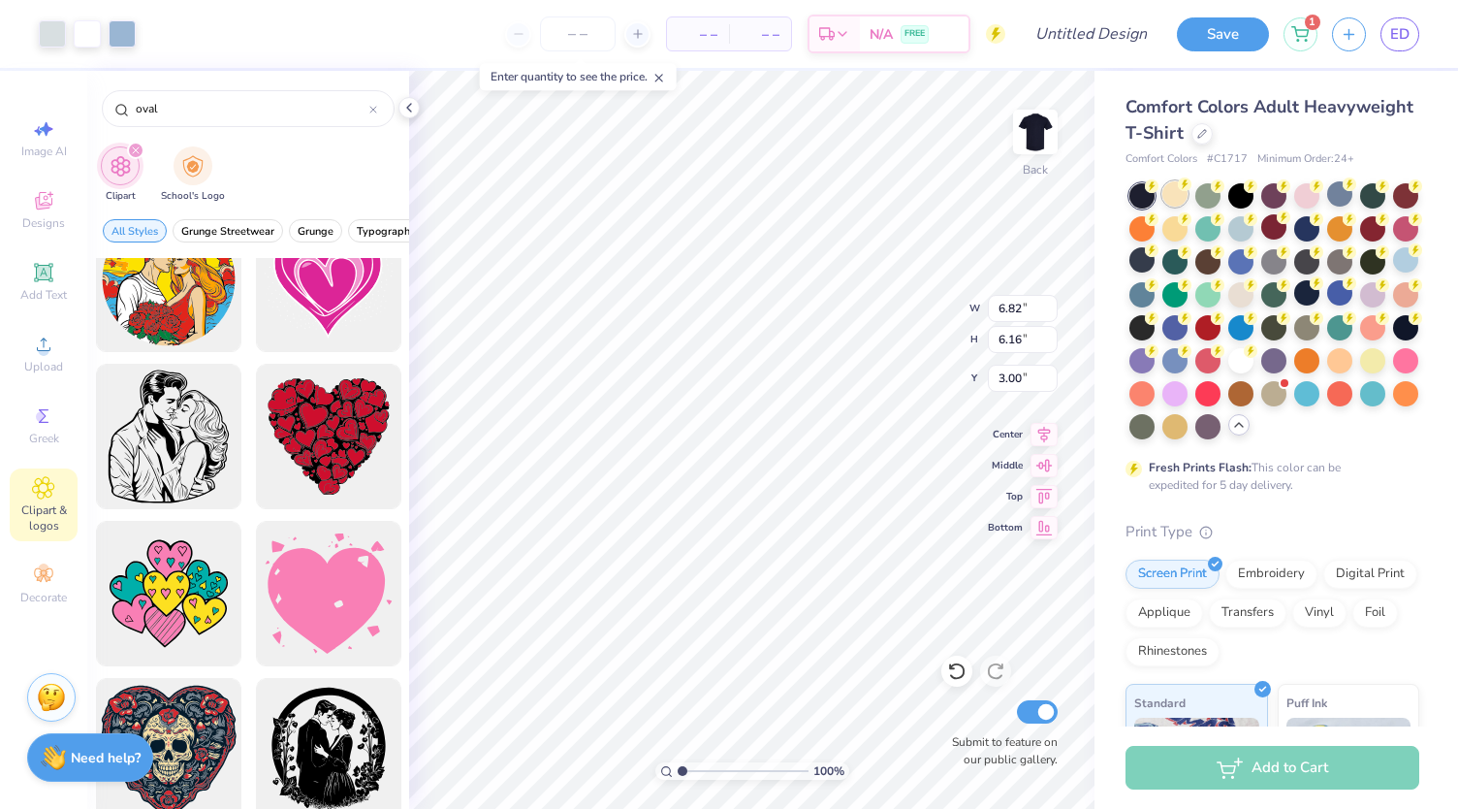
click at [1172, 191] on div at bounding box center [1174, 193] width 25 height 25
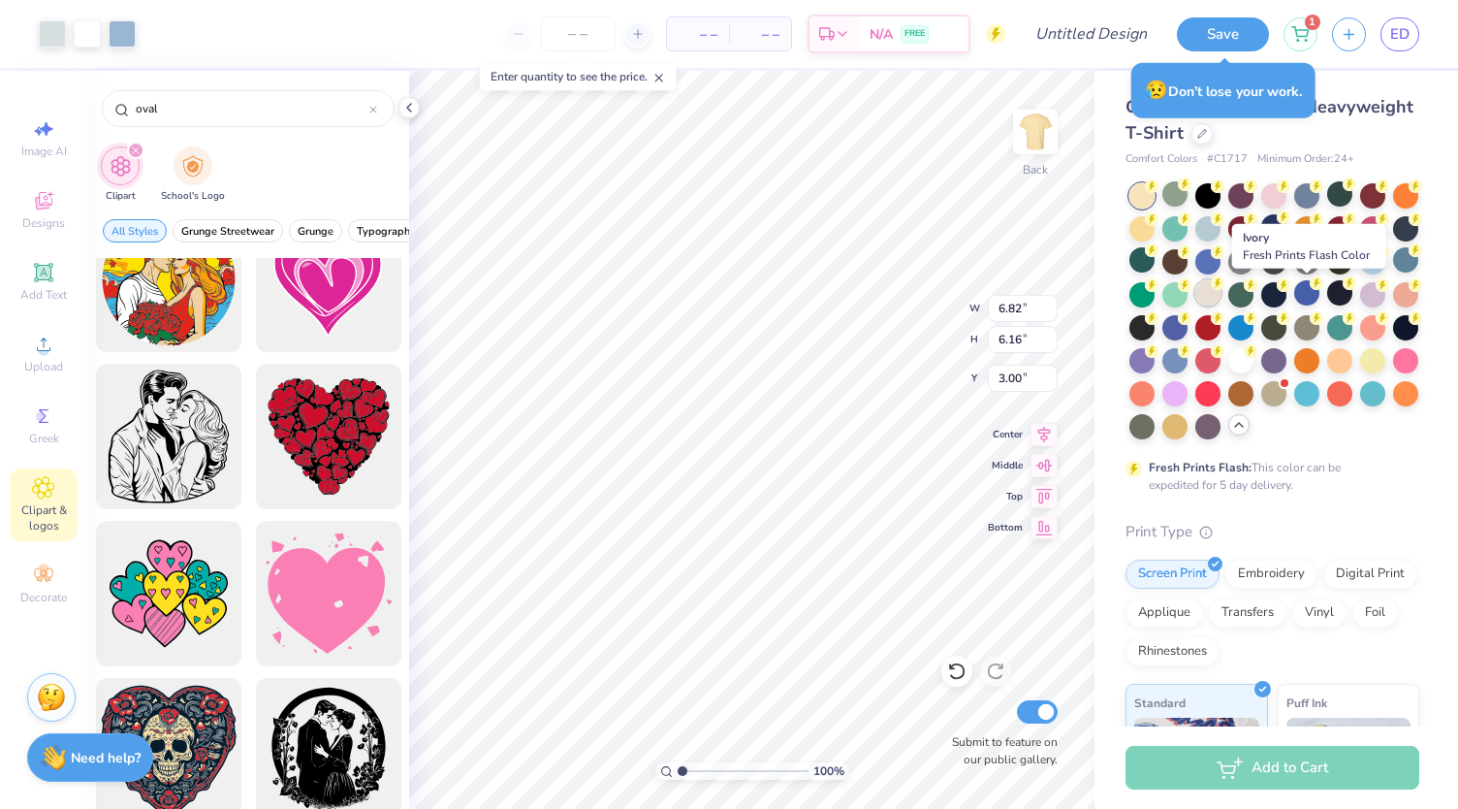
click at [1221, 292] on div at bounding box center [1207, 292] width 25 height 25
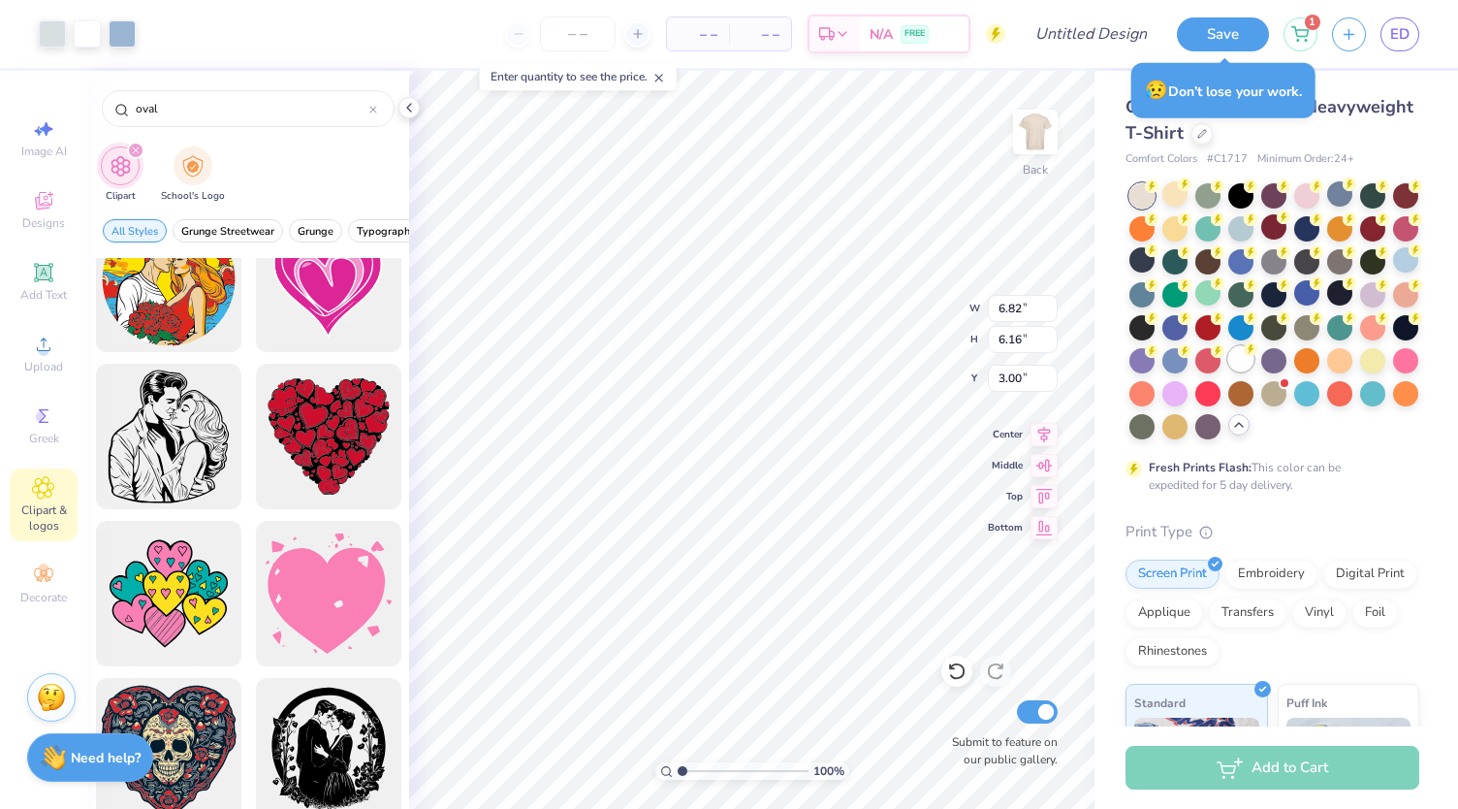
click at [1228, 371] on div at bounding box center [1240, 358] width 25 height 25
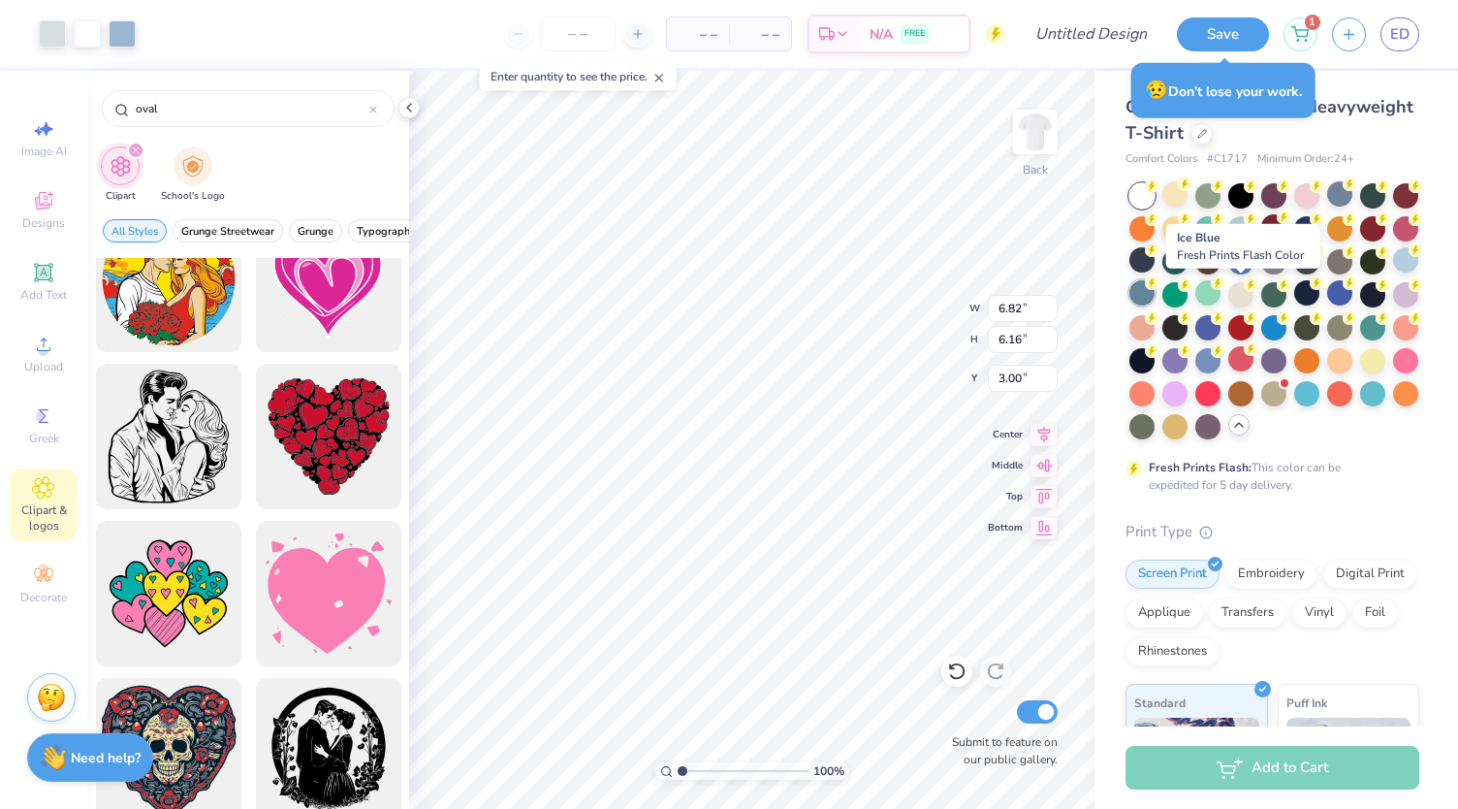
click at [1155, 292] on div at bounding box center [1141, 292] width 25 height 25
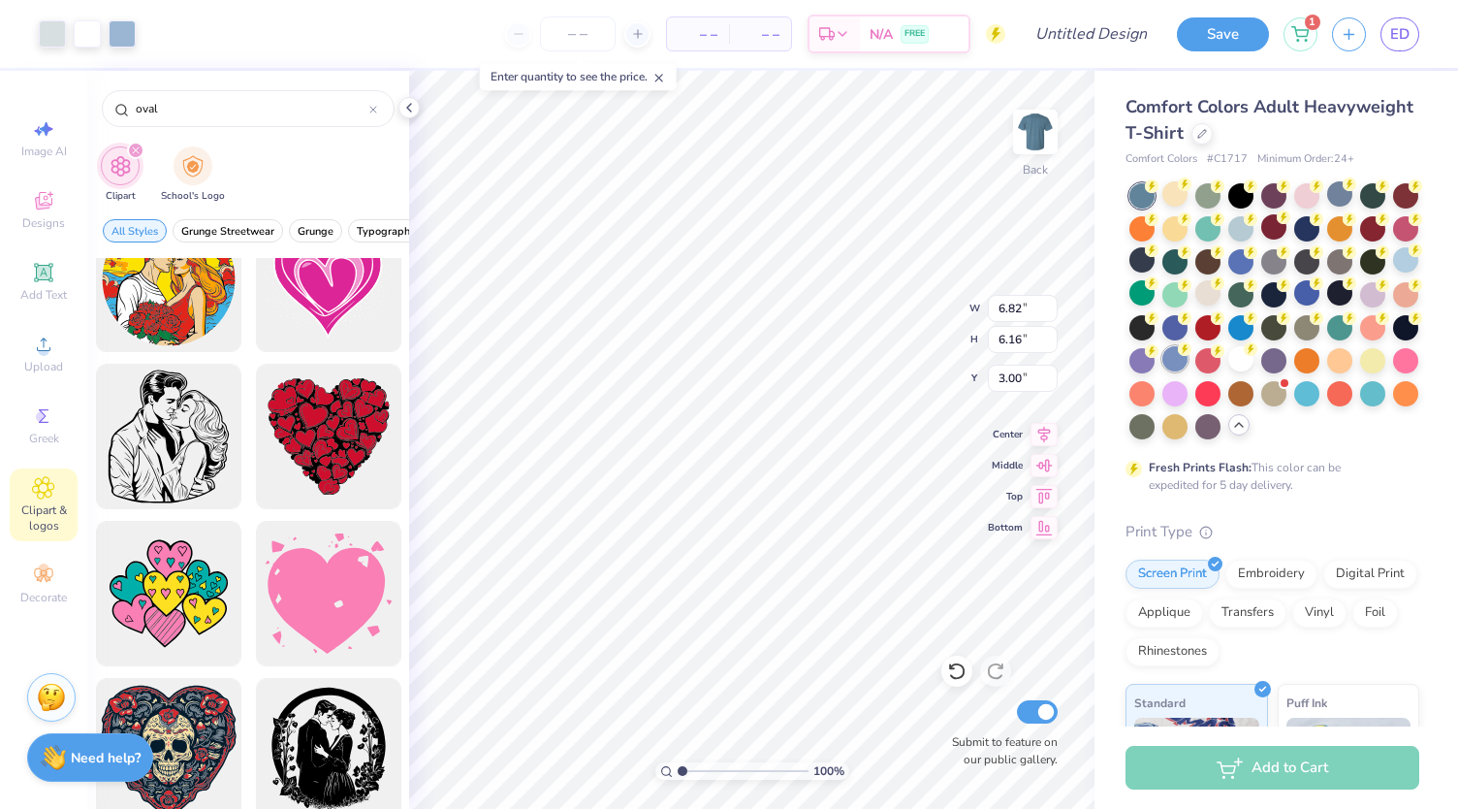
click at [1188, 366] on div at bounding box center [1174, 358] width 25 height 25
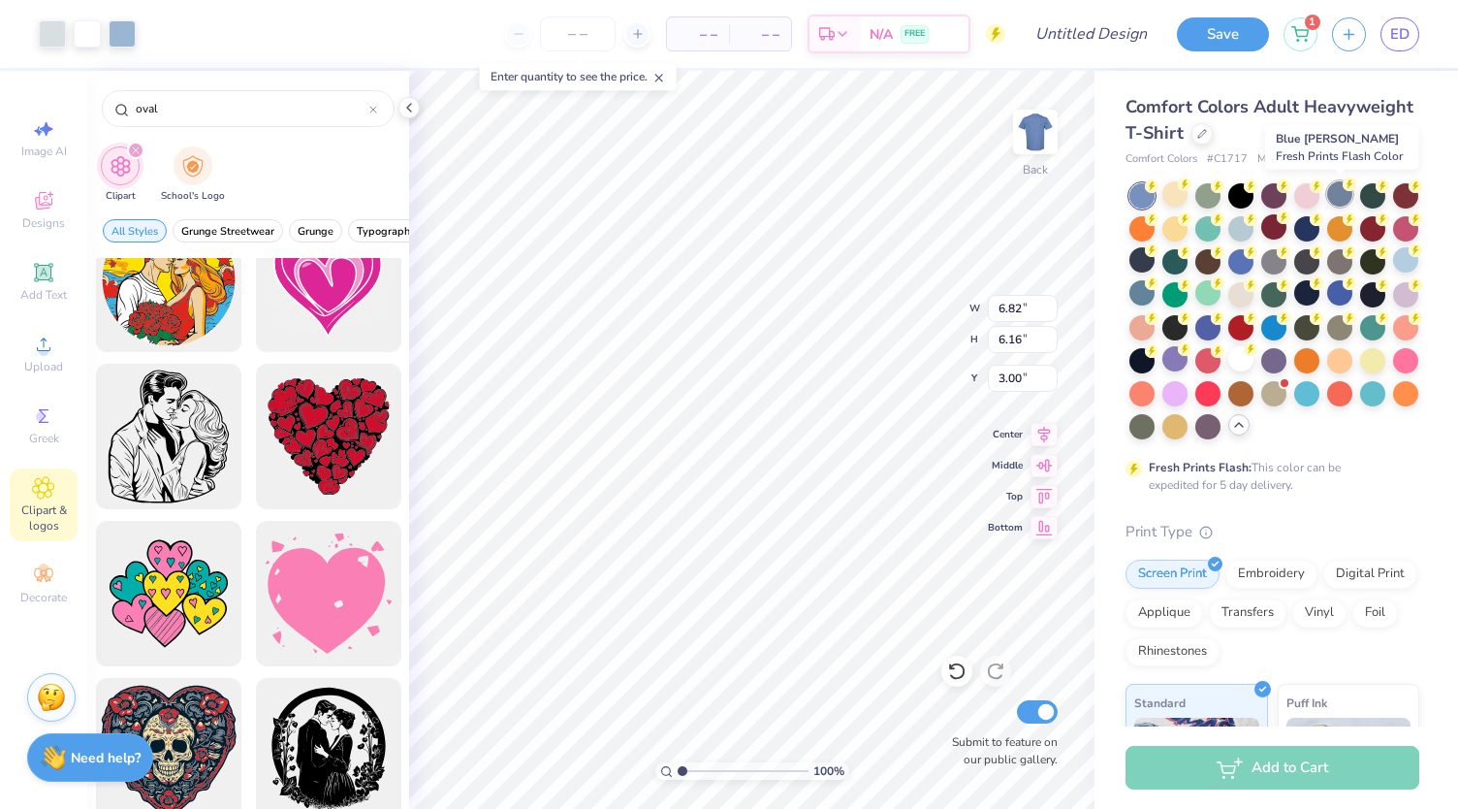
click at [1338, 199] on div at bounding box center [1339, 193] width 25 height 25
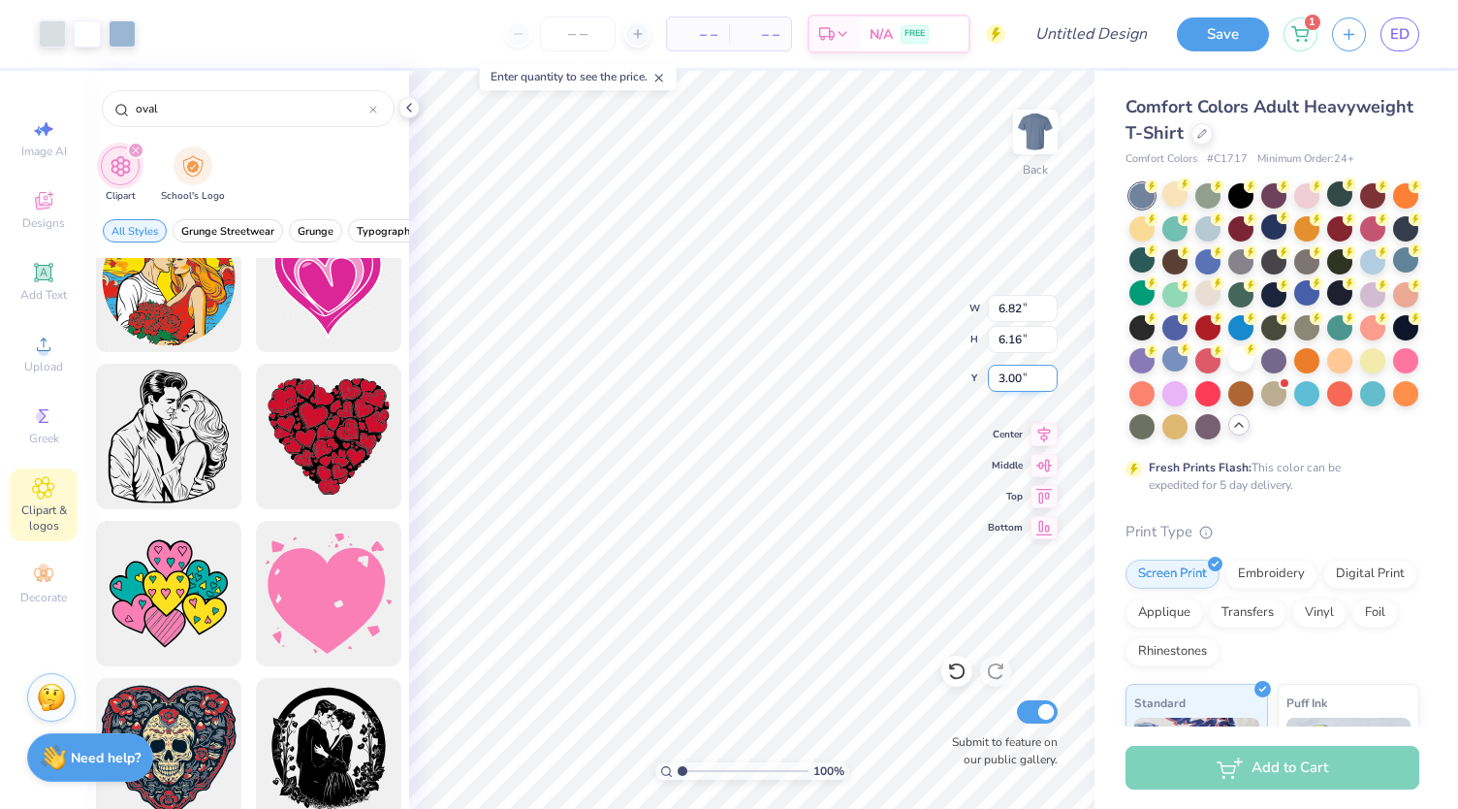
type input "7.19"
type input "6.49"
click at [47, 36] on div at bounding box center [52, 31] width 27 height 27
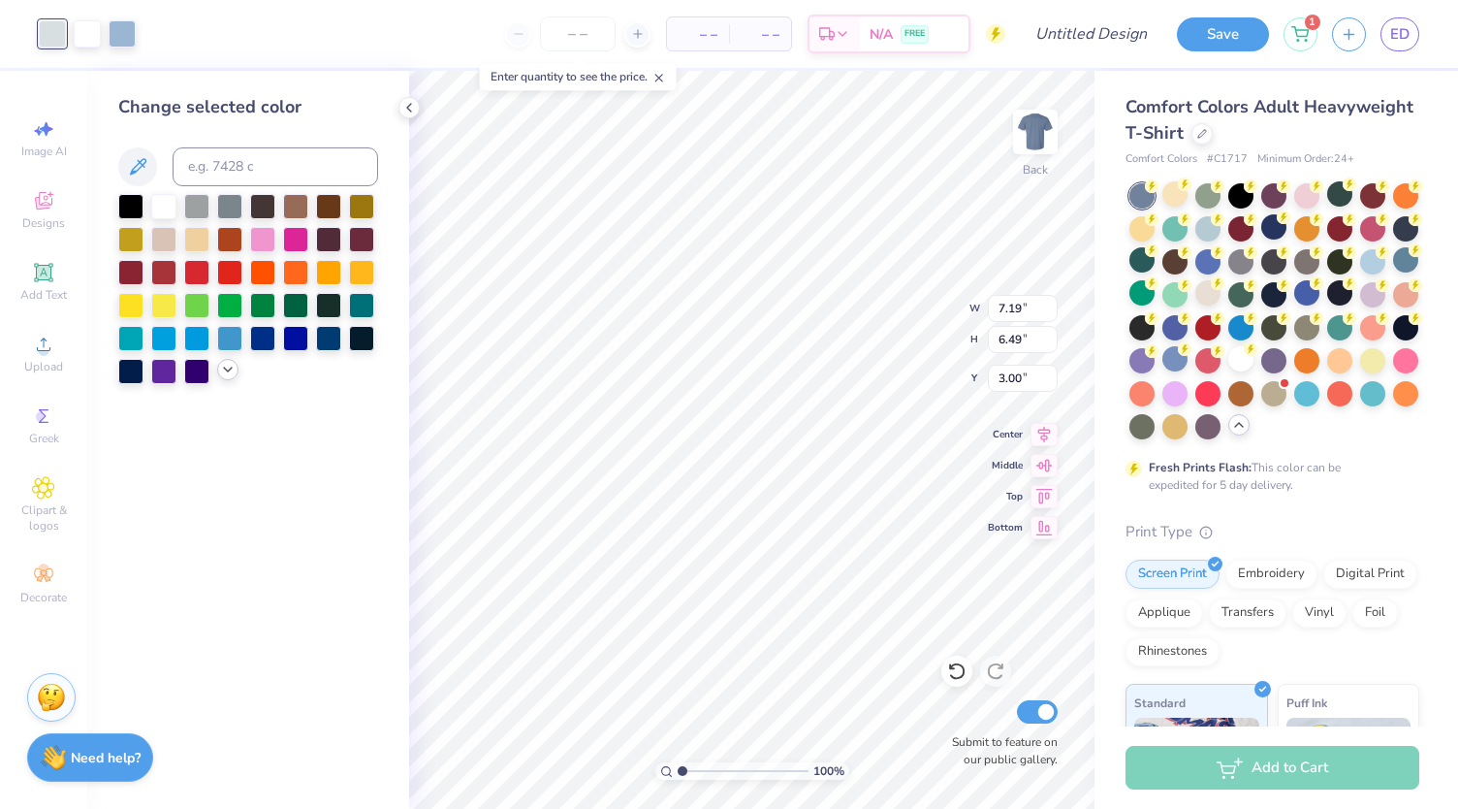
click at [227, 367] on icon at bounding box center [228, 370] width 16 height 16
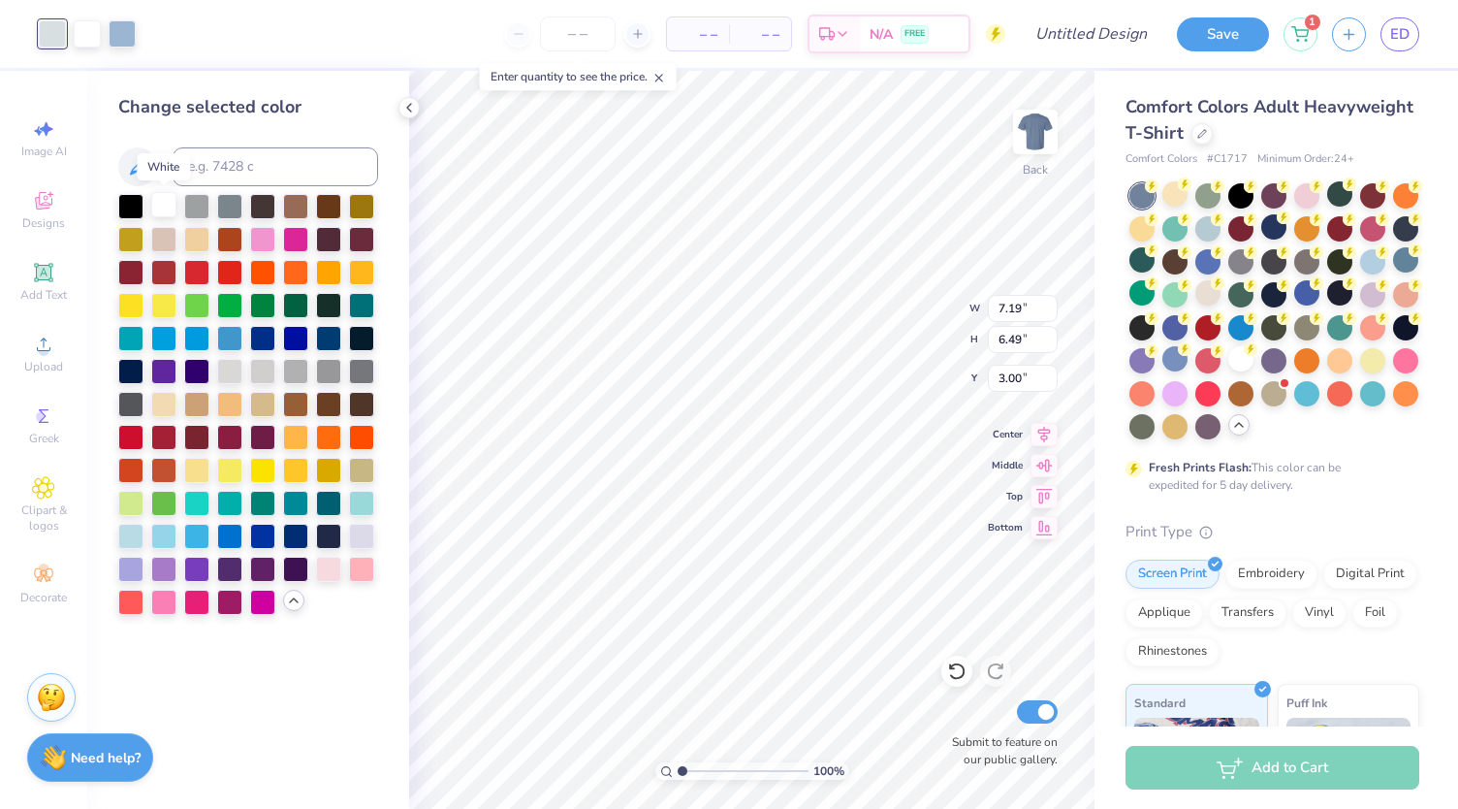
click at [167, 211] on div at bounding box center [163, 204] width 25 height 25
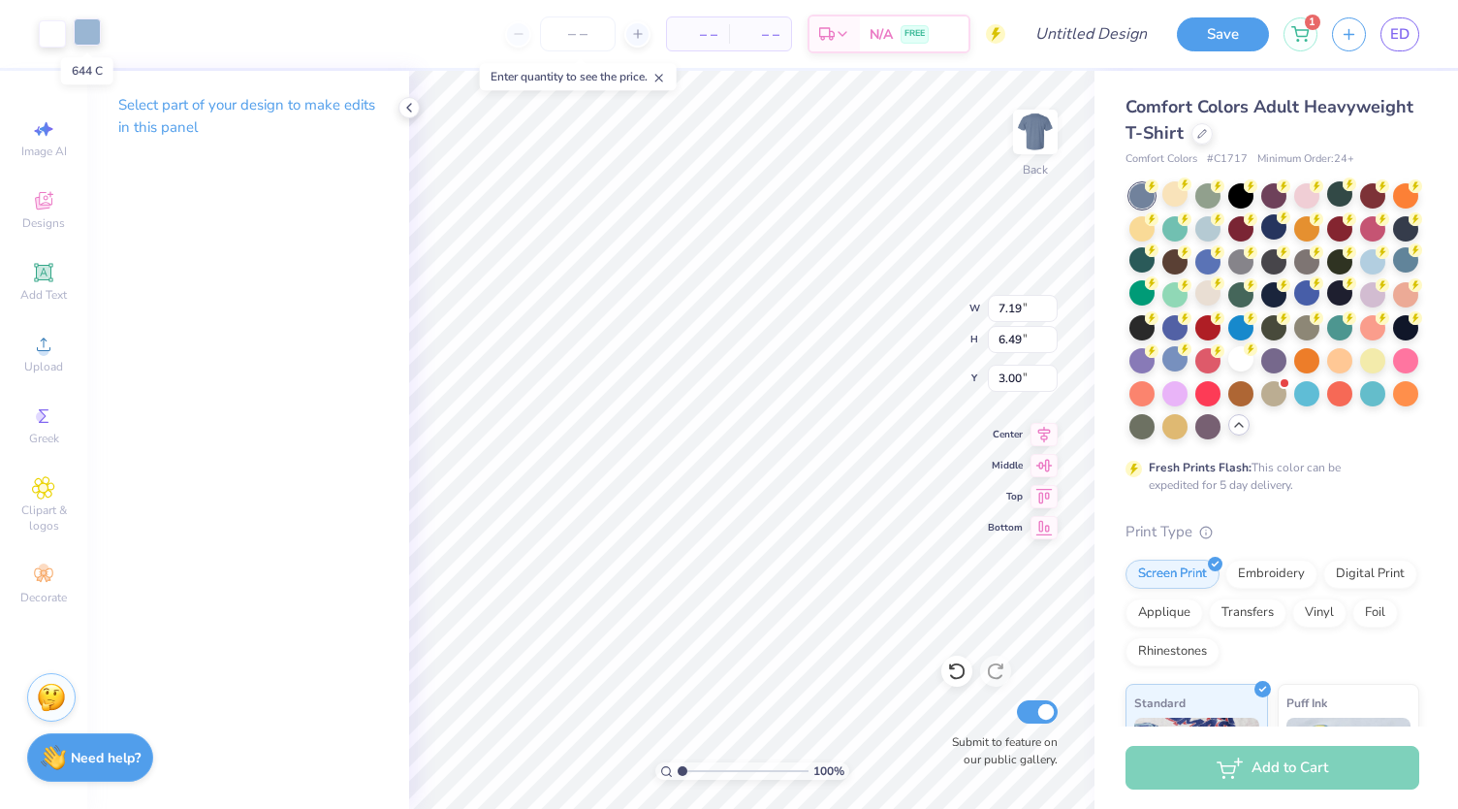
click at [92, 42] on div at bounding box center [87, 31] width 27 height 27
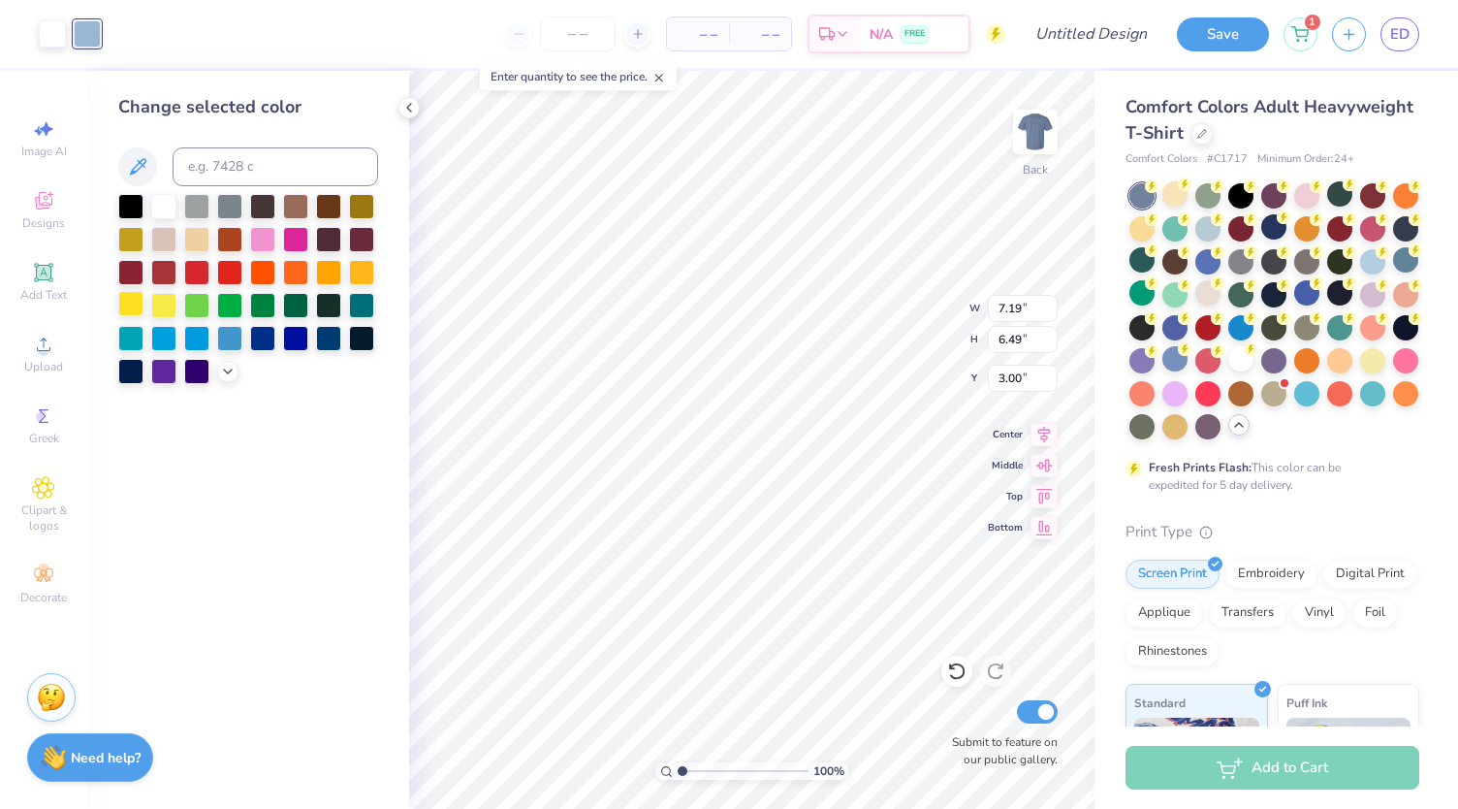
click at [136, 311] on div at bounding box center [130, 303] width 25 height 25
click at [159, 309] on div at bounding box center [163, 303] width 25 height 25
click at [233, 373] on icon at bounding box center [228, 370] width 16 height 16
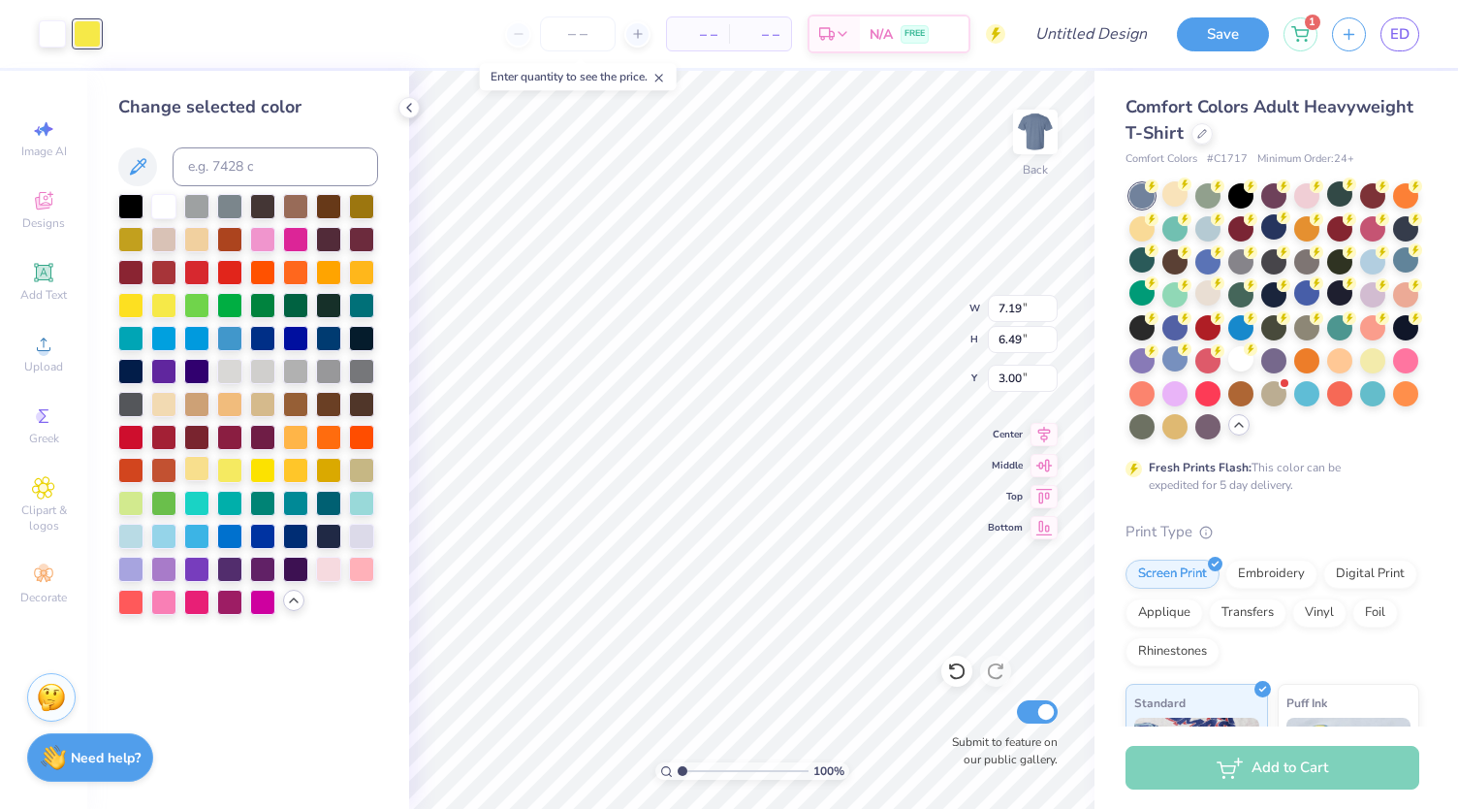
click at [202, 470] on div at bounding box center [196, 468] width 25 height 25
click at [261, 473] on div at bounding box center [262, 468] width 25 height 25
click at [167, 410] on div at bounding box center [163, 402] width 25 height 25
click at [255, 472] on div at bounding box center [262, 468] width 25 height 25
click at [233, 476] on div at bounding box center [229, 468] width 25 height 25
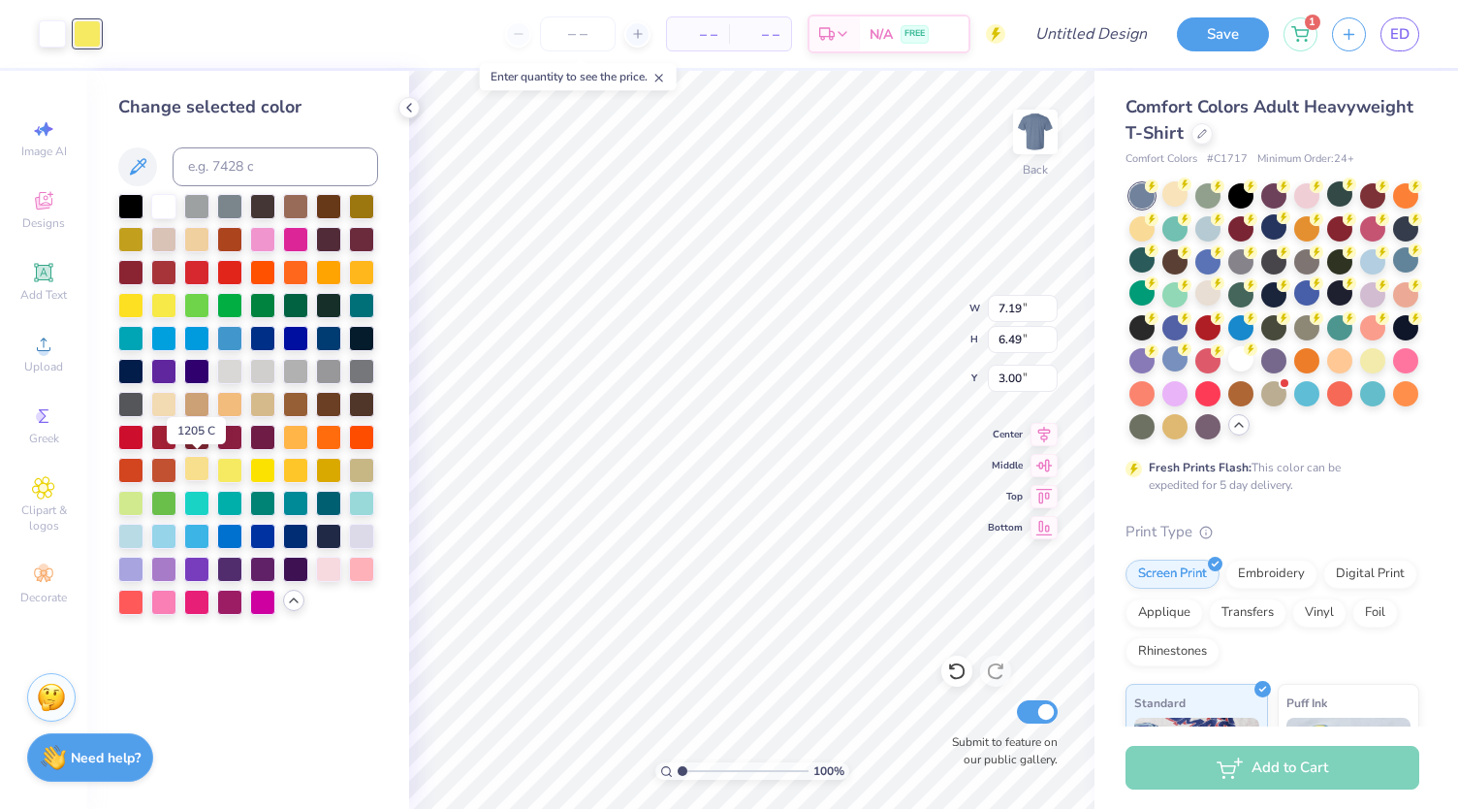
click at [208, 476] on div at bounding box center [196, 468] width 25 height 25
click at [129, 306] on div at bounding box center [130, 303] width 25 height 25
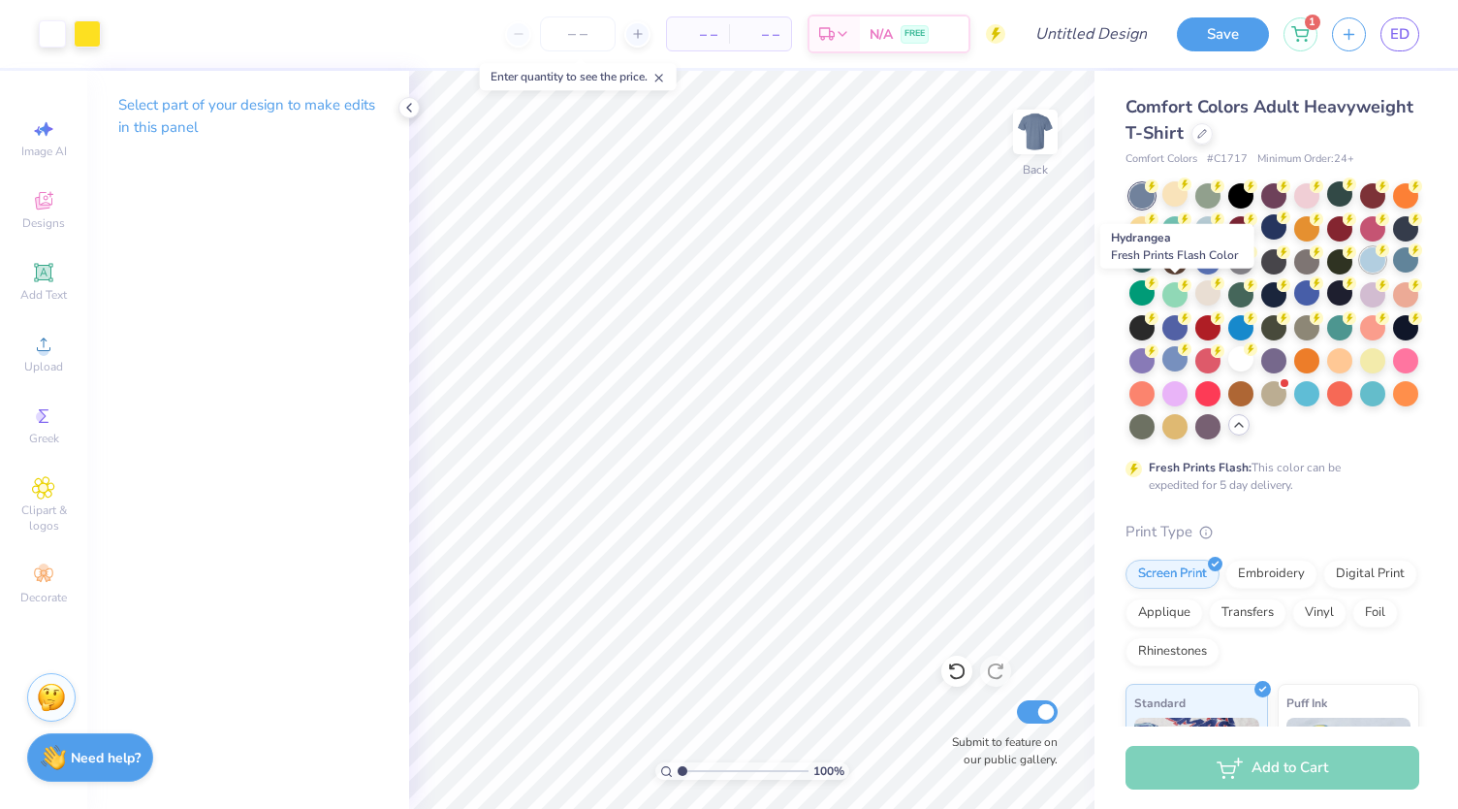
click at [1360, 272] on div at bounding box center [1372, 259] width 25 height 25
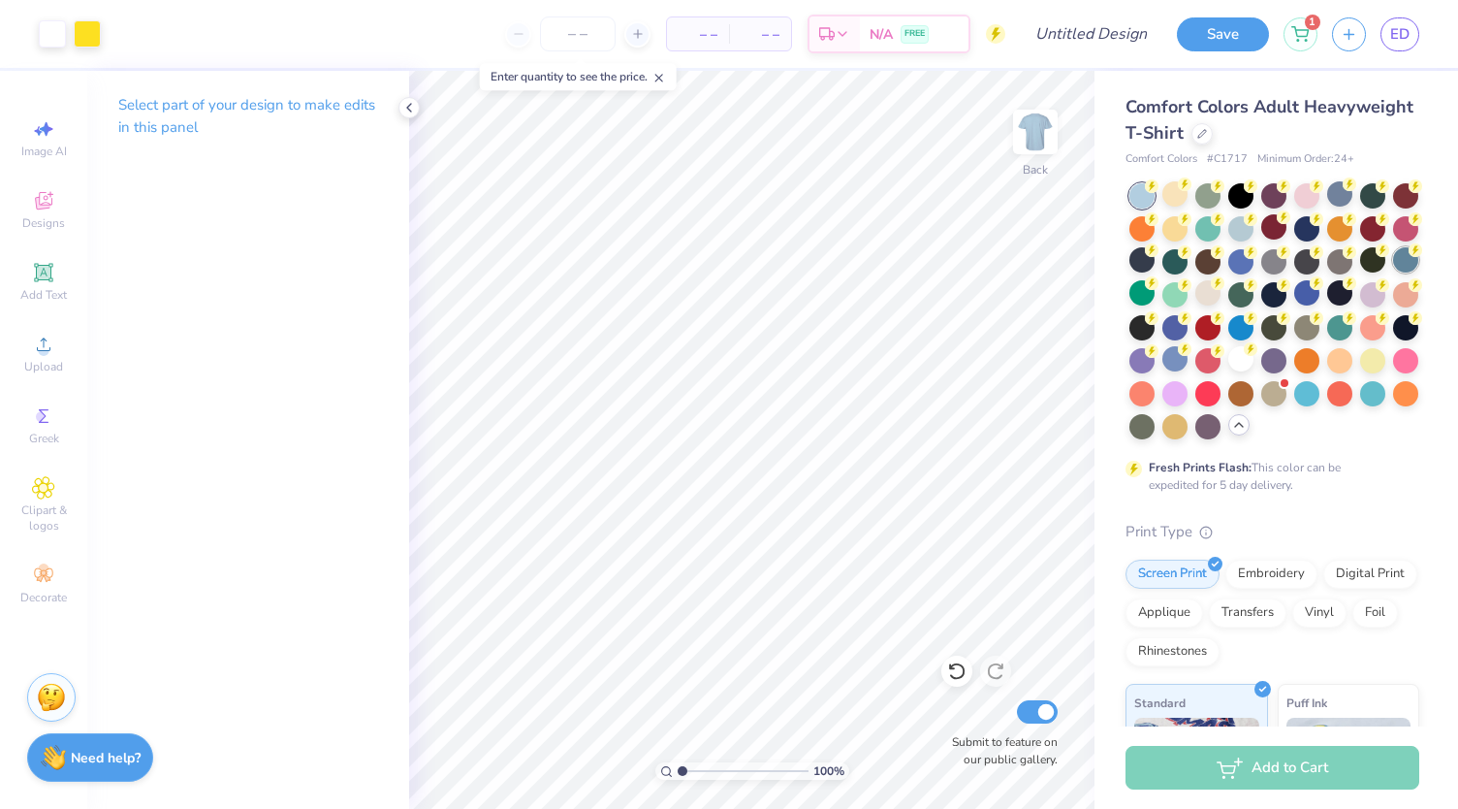
click at [1393, 272] on div at bounding box center [1405, 259] width 25 height 25
click at [1188, 360] on div at bounding box center [1174, 358] width 25 height 25
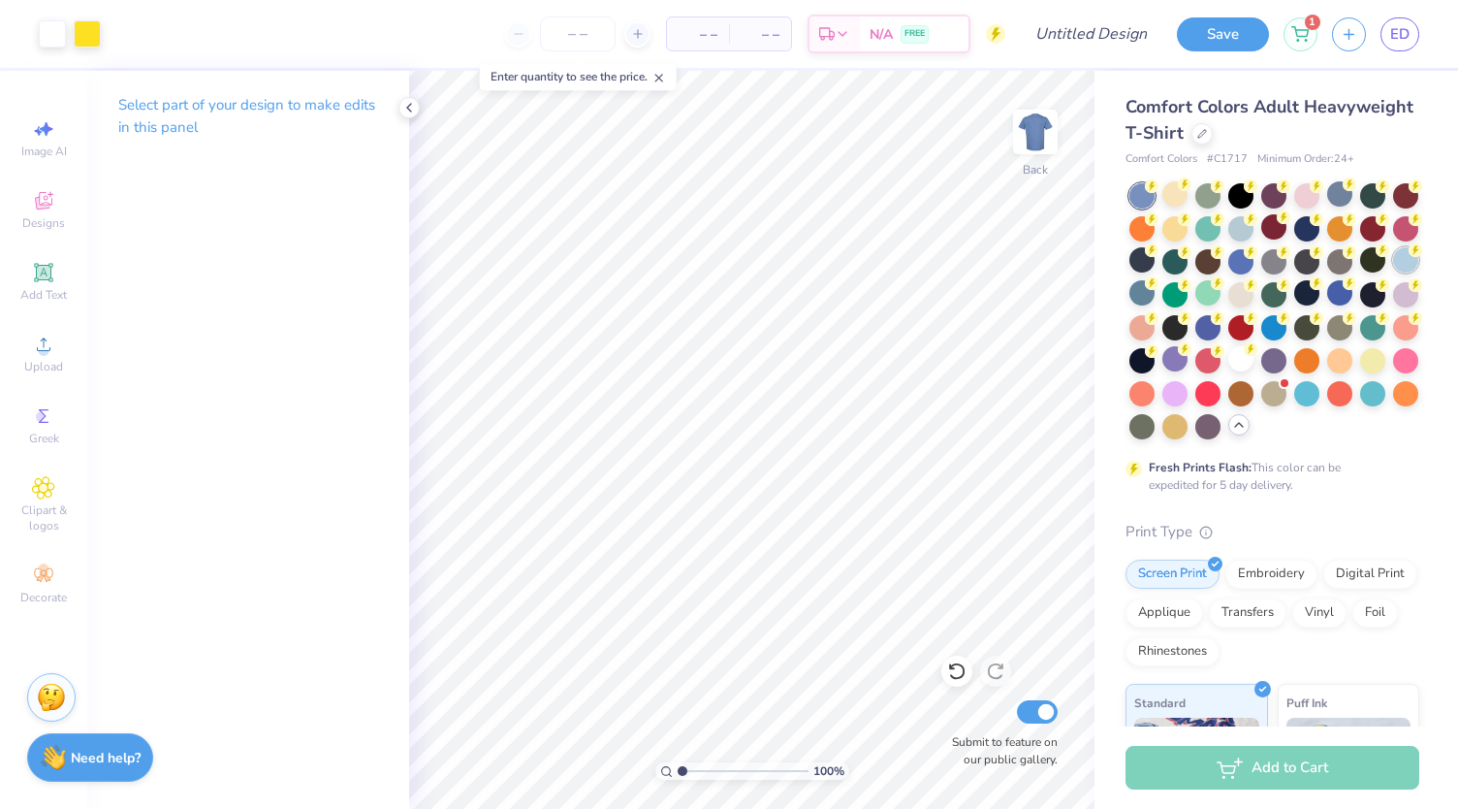
click at [1393, 272] on div at bounding box center [1405, 259] width 25 height 25
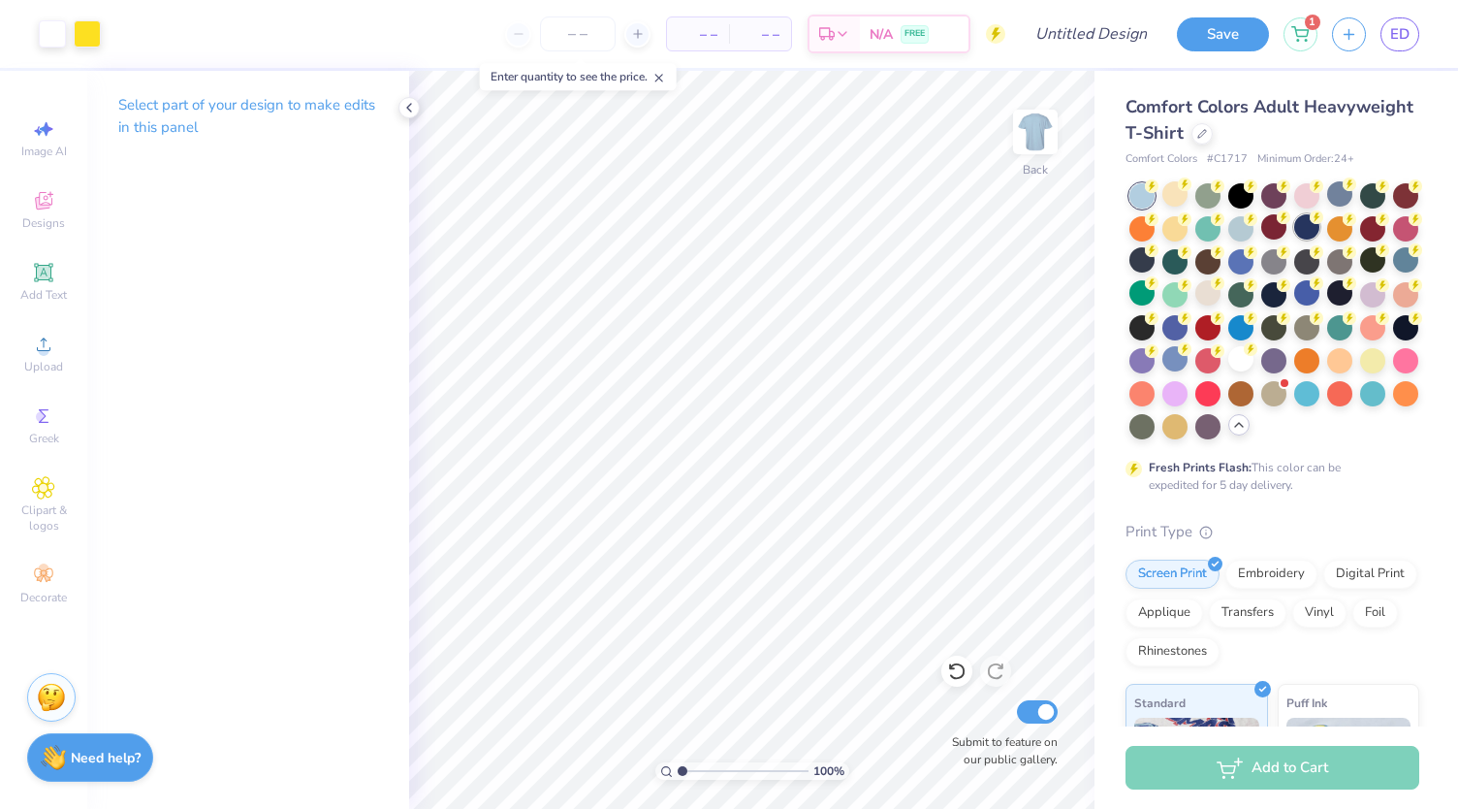
click at [1320, 235] on div at bounding box center [1306, 226] width 25 height 25
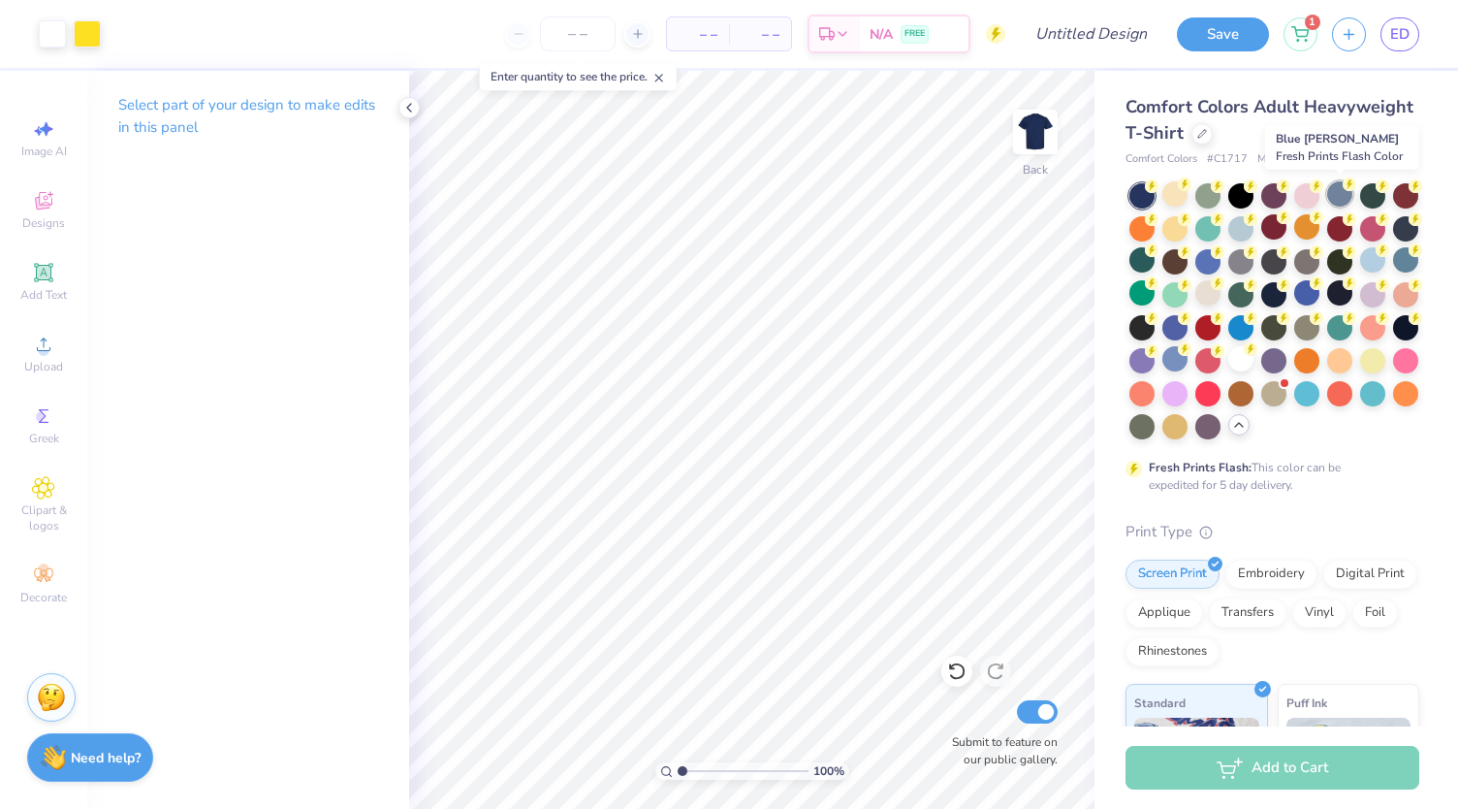
click at [1336, 197] on div at bounding box center [1339, 193] width 25 height 25
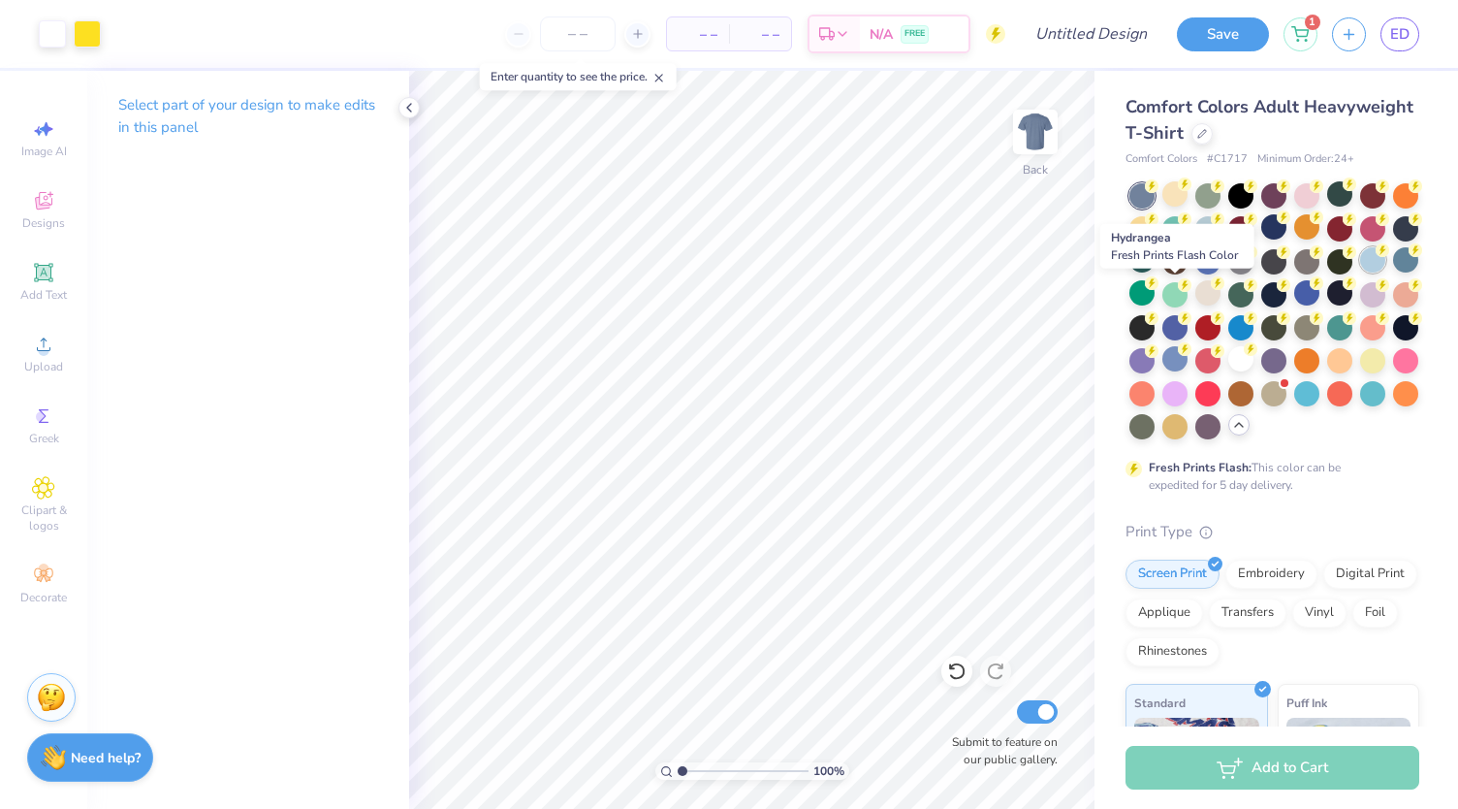
click at [1360, 272] on div at bounding box center [1372, 259] width 25 height 25
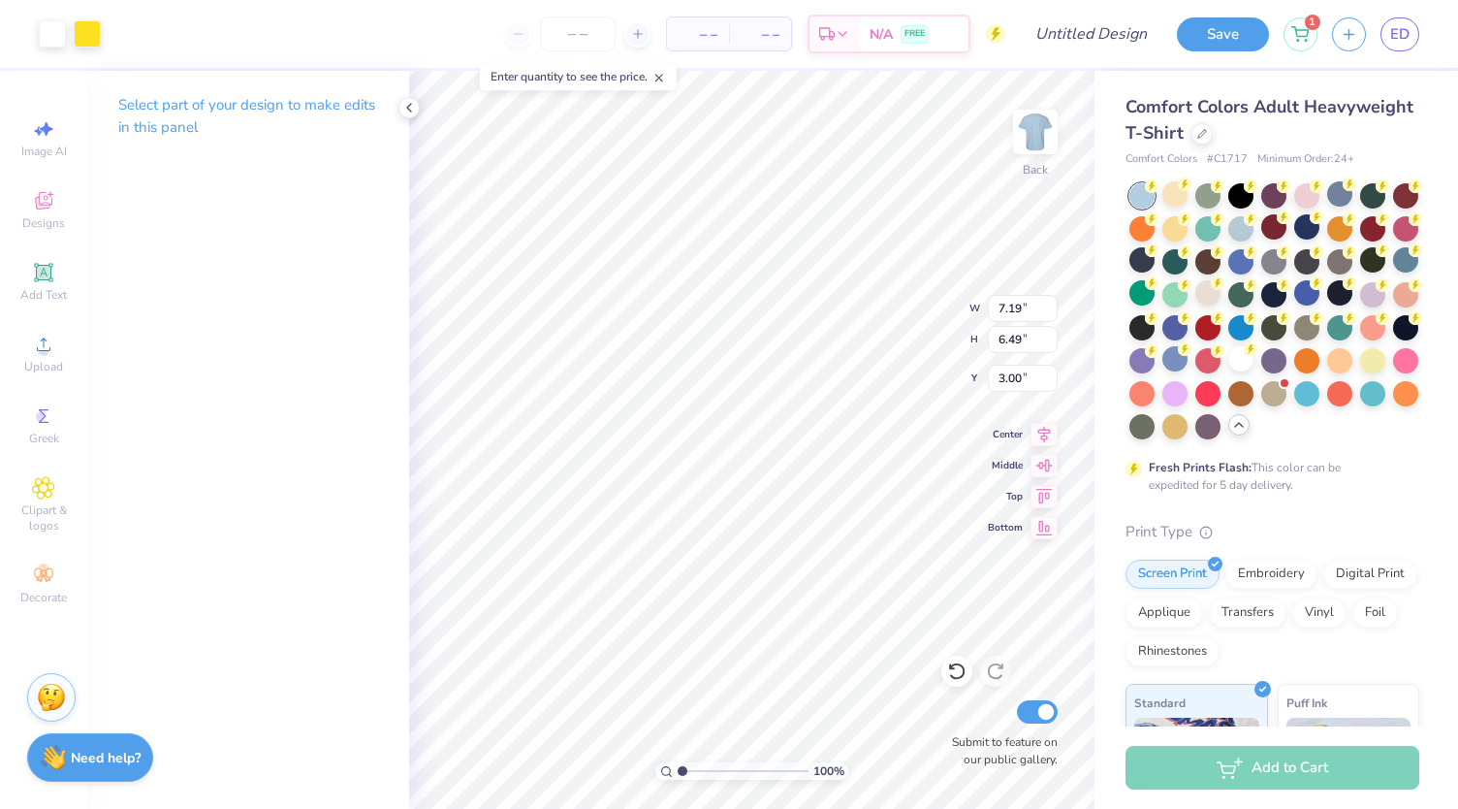
type input "3.18"
type input "2.87"
type input "4.97"
type input "6.99"
type input "6.31"
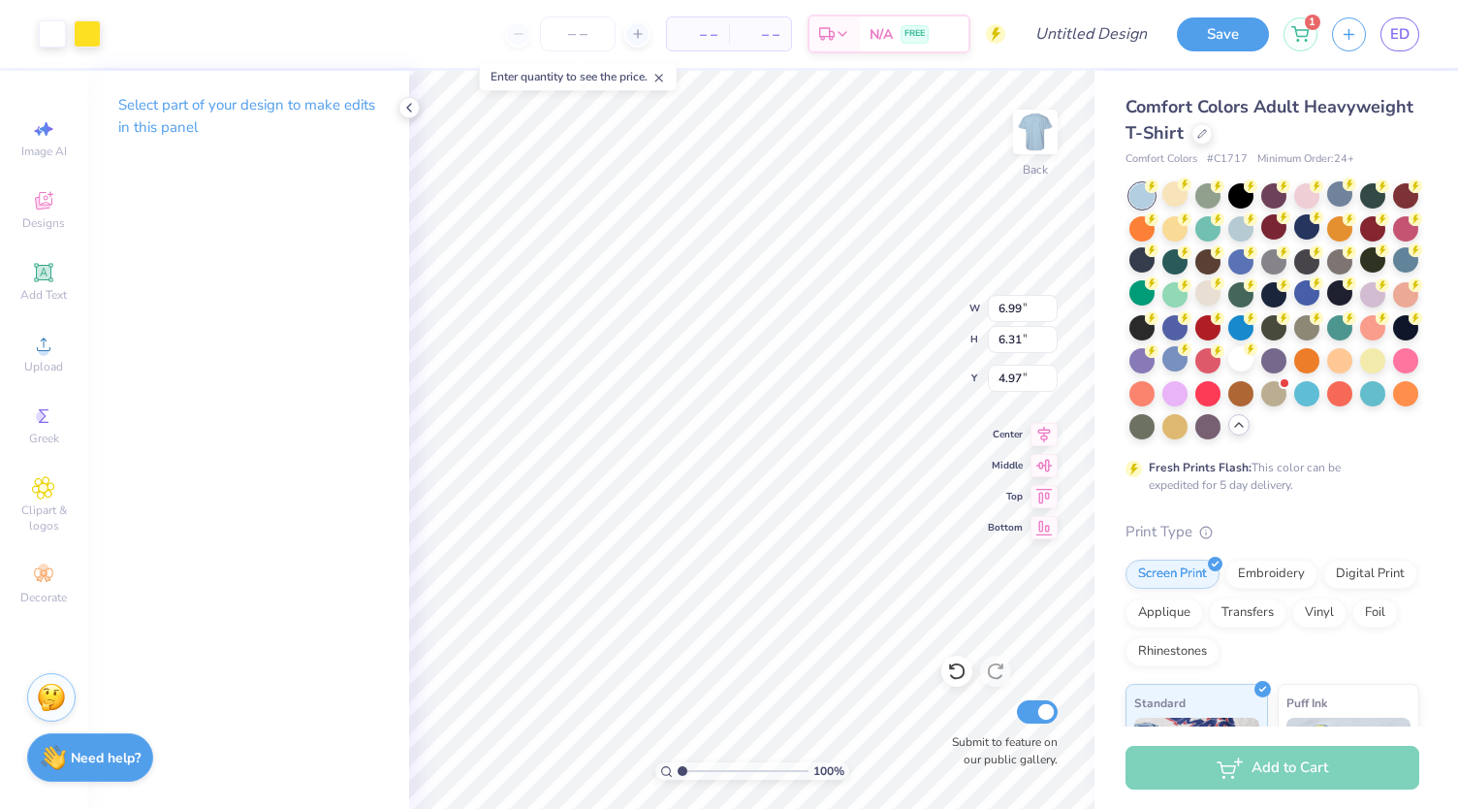
type input "3.00"
click at [1101, 37] on input "Design Title" at bounding box center [1114, 34] width 95 height 39
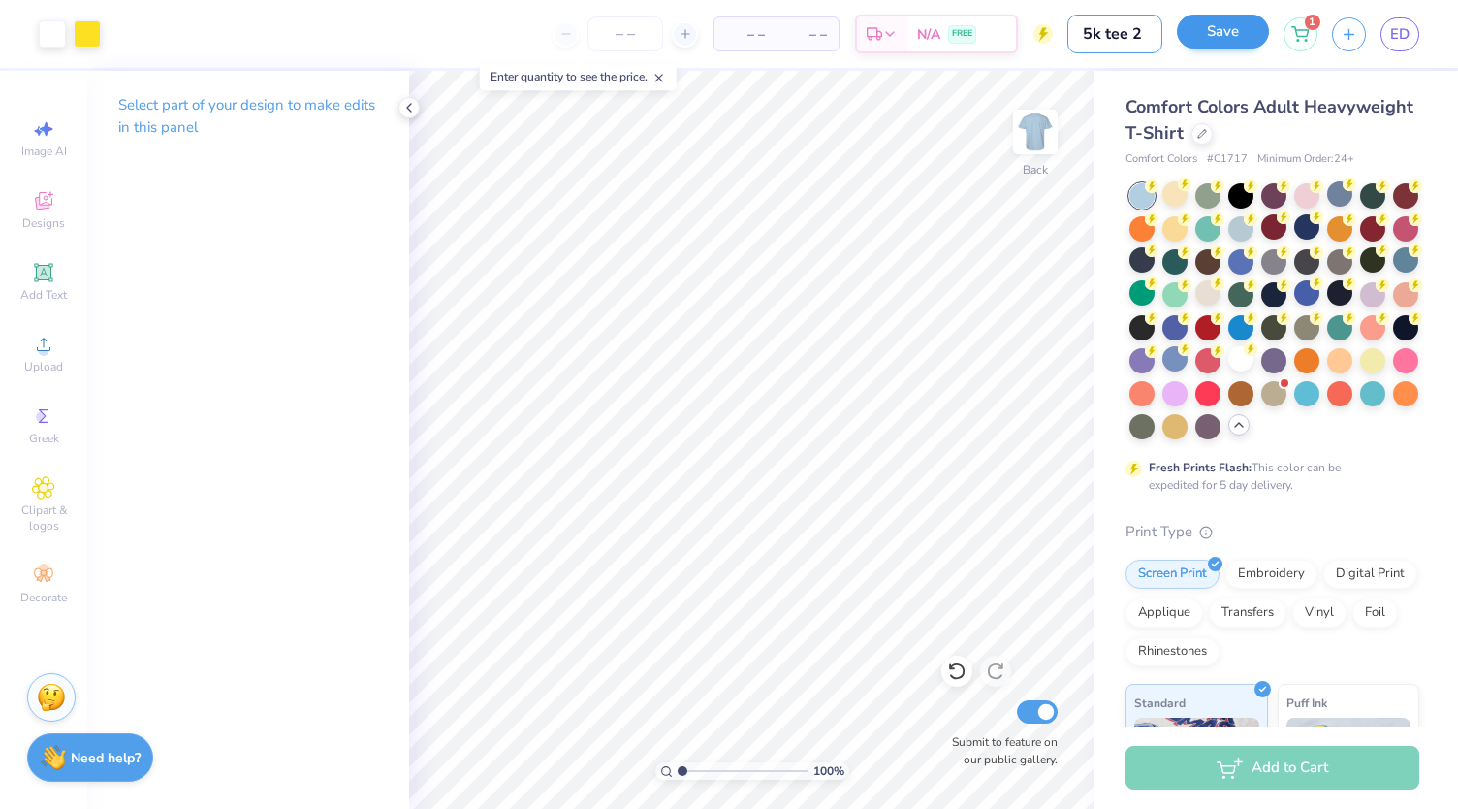
type input "5k tee 2"
click at [1201, 36] on button "Save" at bounding box center [1223, 32] width 92 height 34
